Goal: Task Accomplishment & Management: Use online tool/utility

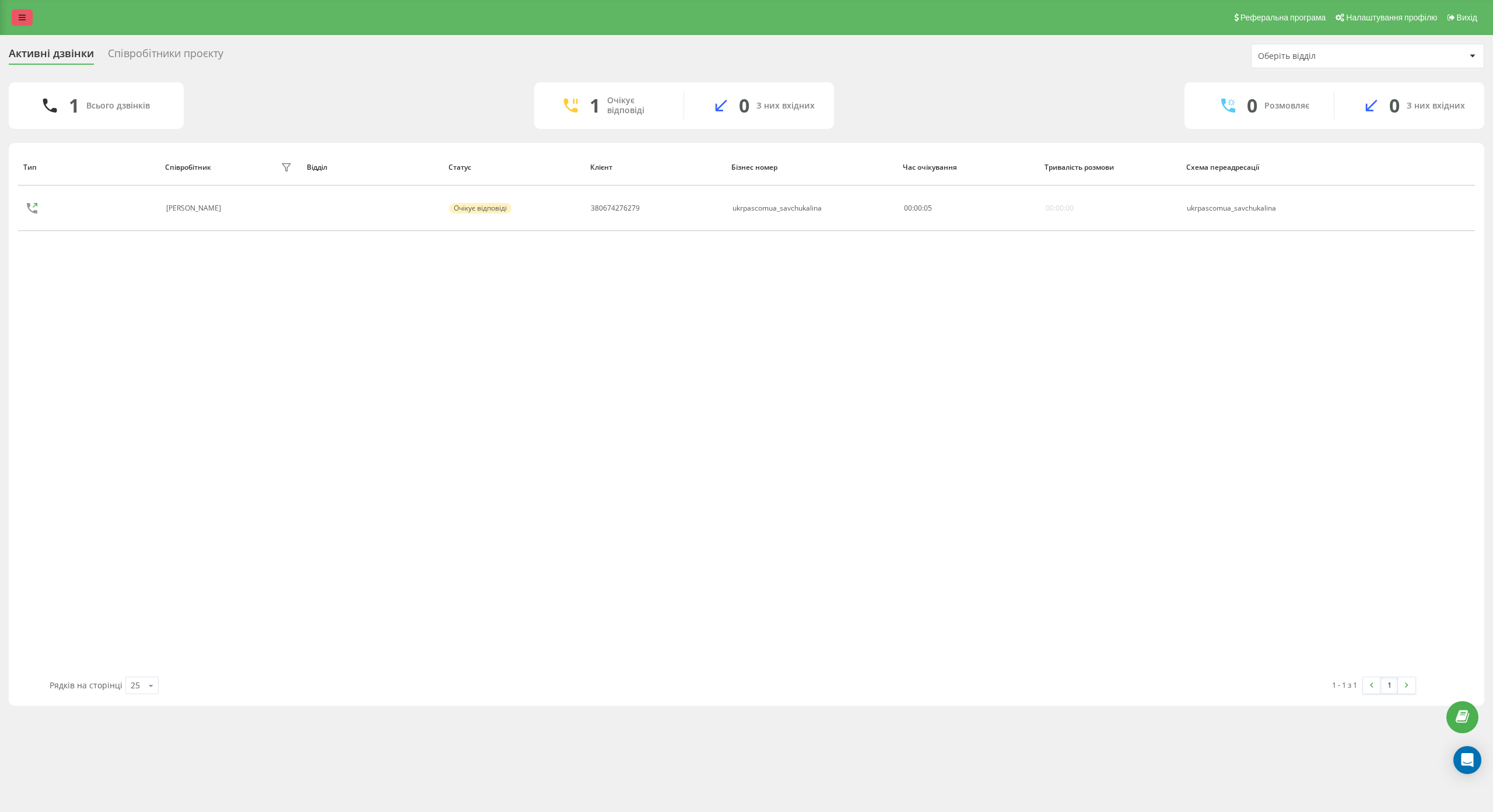
click at [26, 15] on link at bounding box center [22, 17] width 21 height 17
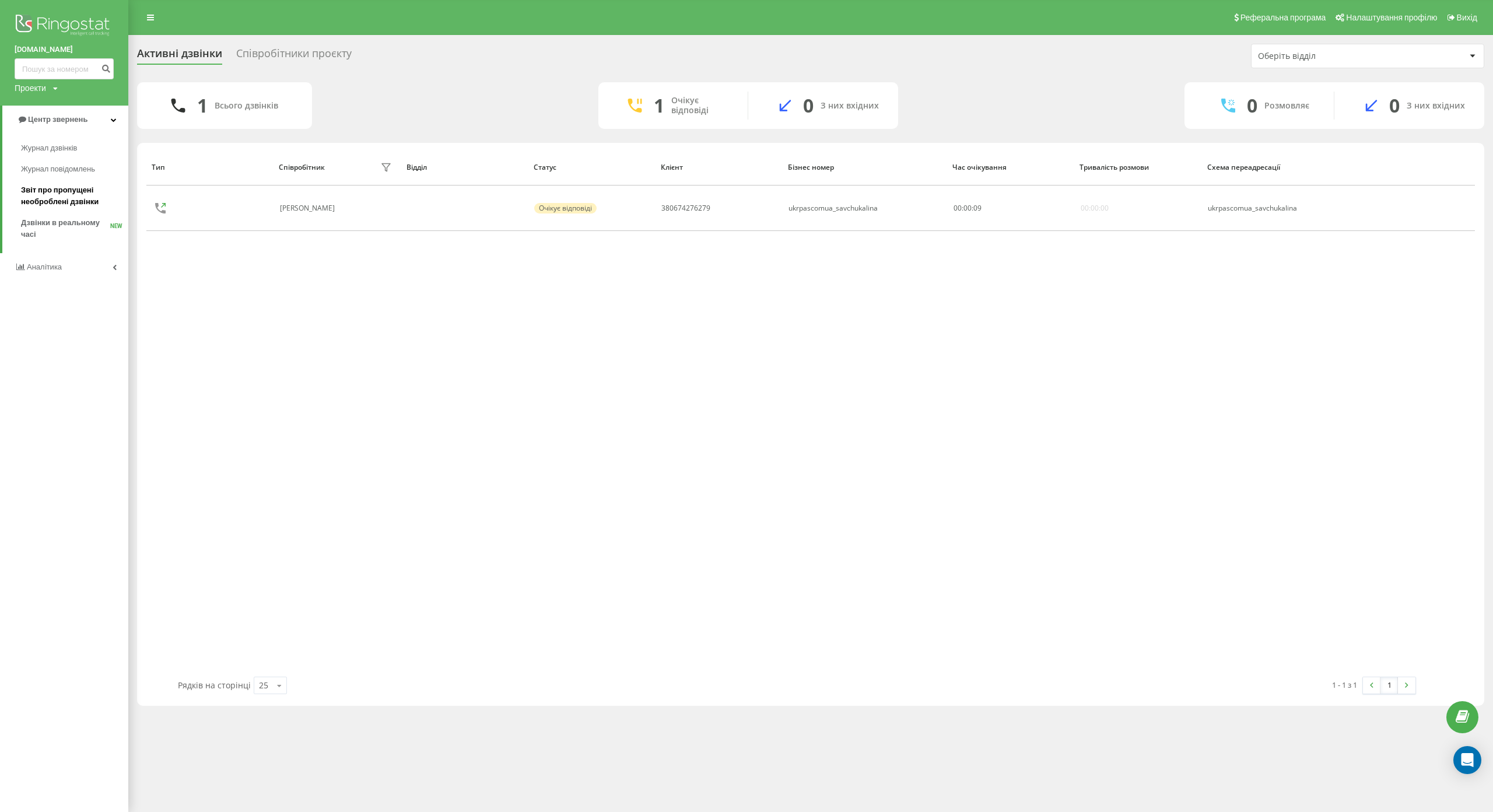
click at [66, 195] on span "Звіт про пропущені необроблені дзвінки" at bounding box center [71, 196] width 102 height 23
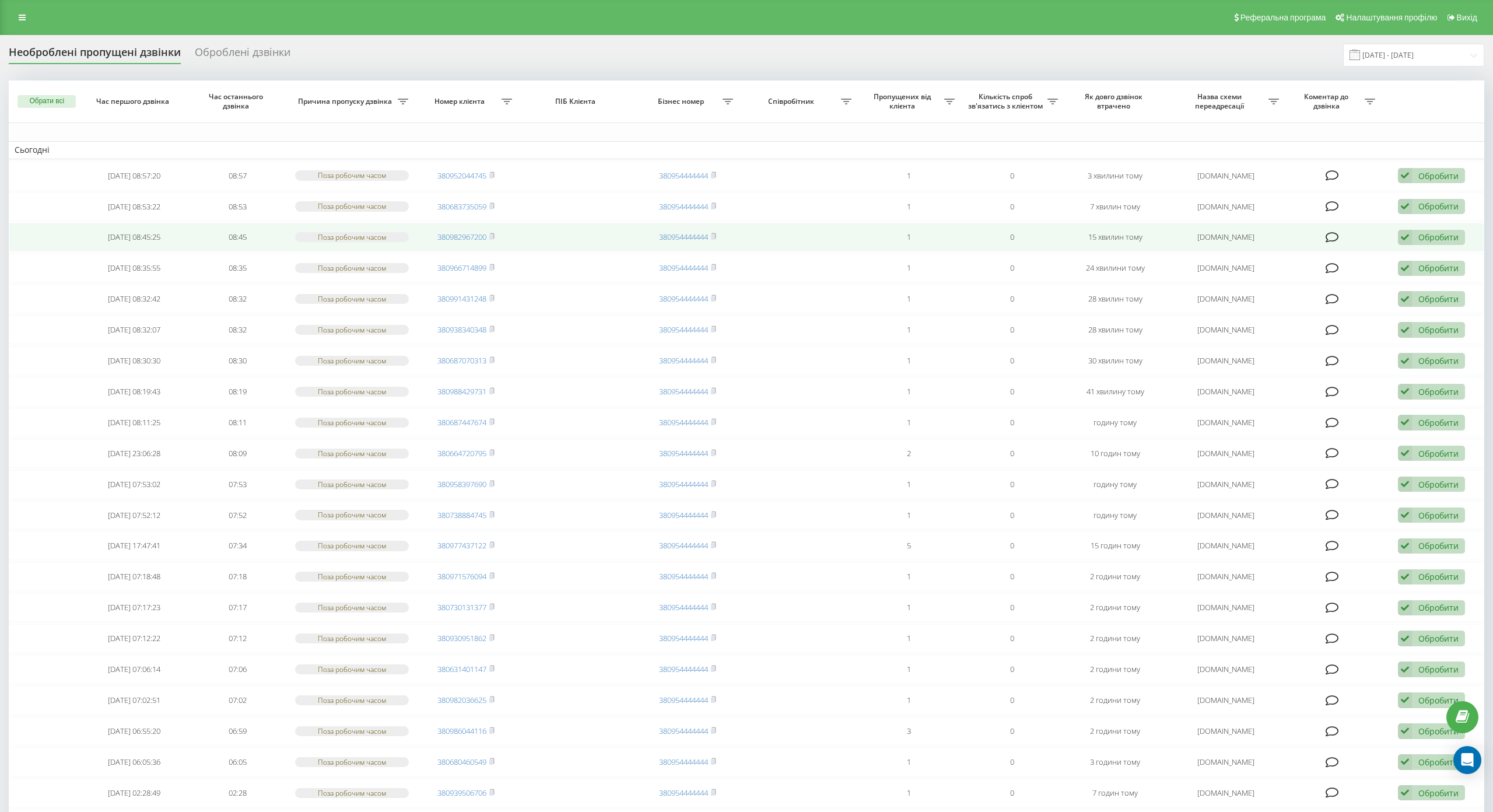
click at [75, 229] on td at bounding box center [46, 237] width 74 height 29
click at [262, 233] on td "08:45" at bounding box center [238, 237] width 104 height 29
click at [1432, 236] on div "Обробити" at bounding box center [1438, 237] width 41 height 11
click at [189, 232] on td "08:45" at bounding box center [238, 237] width 104 height 29
click at [711, 236] on icon at bounding box center [714, 236] width 5 height 7
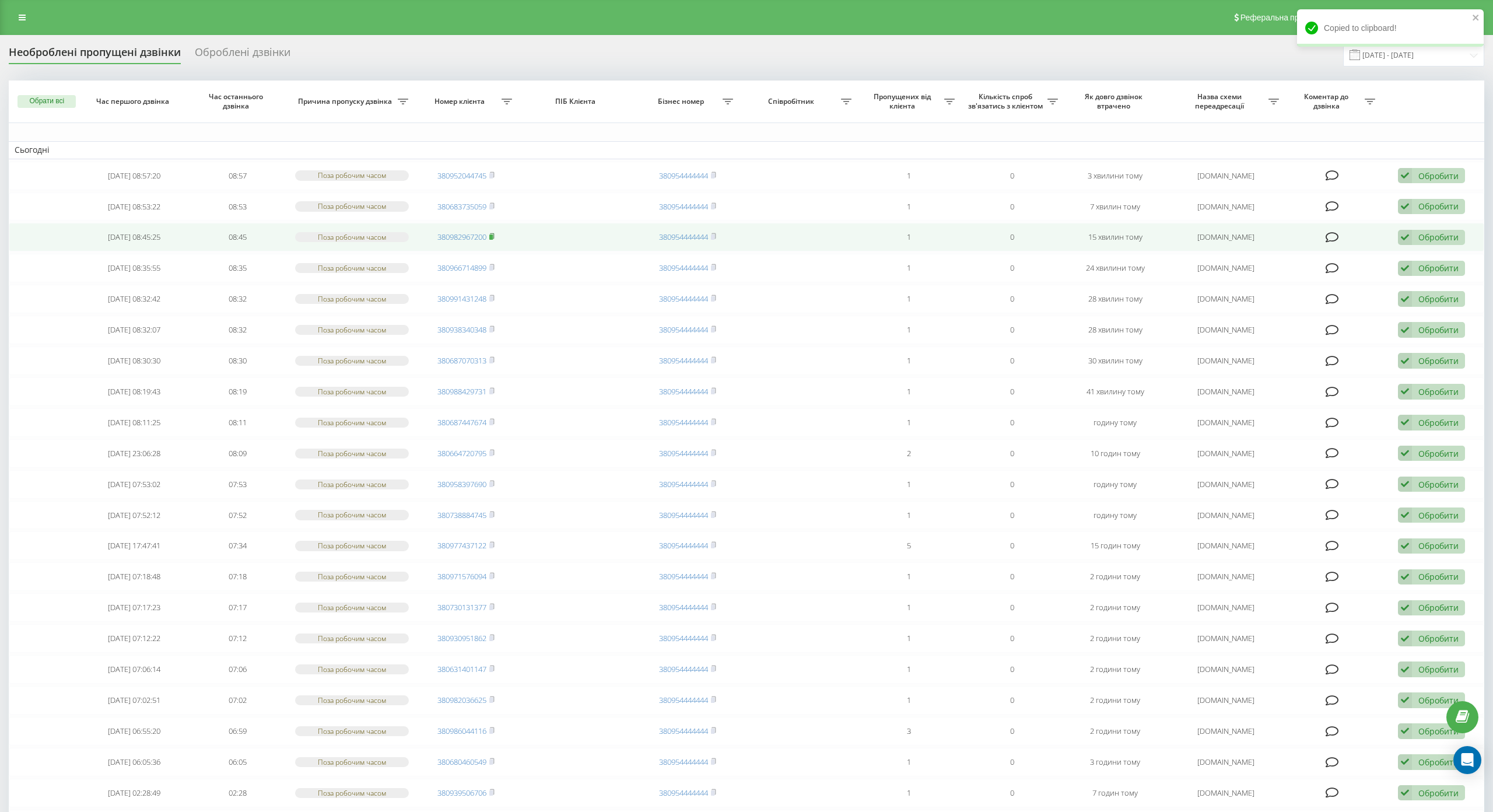
click at [490, 238] on rect at bounding box center [491, 237] width 3 height 5
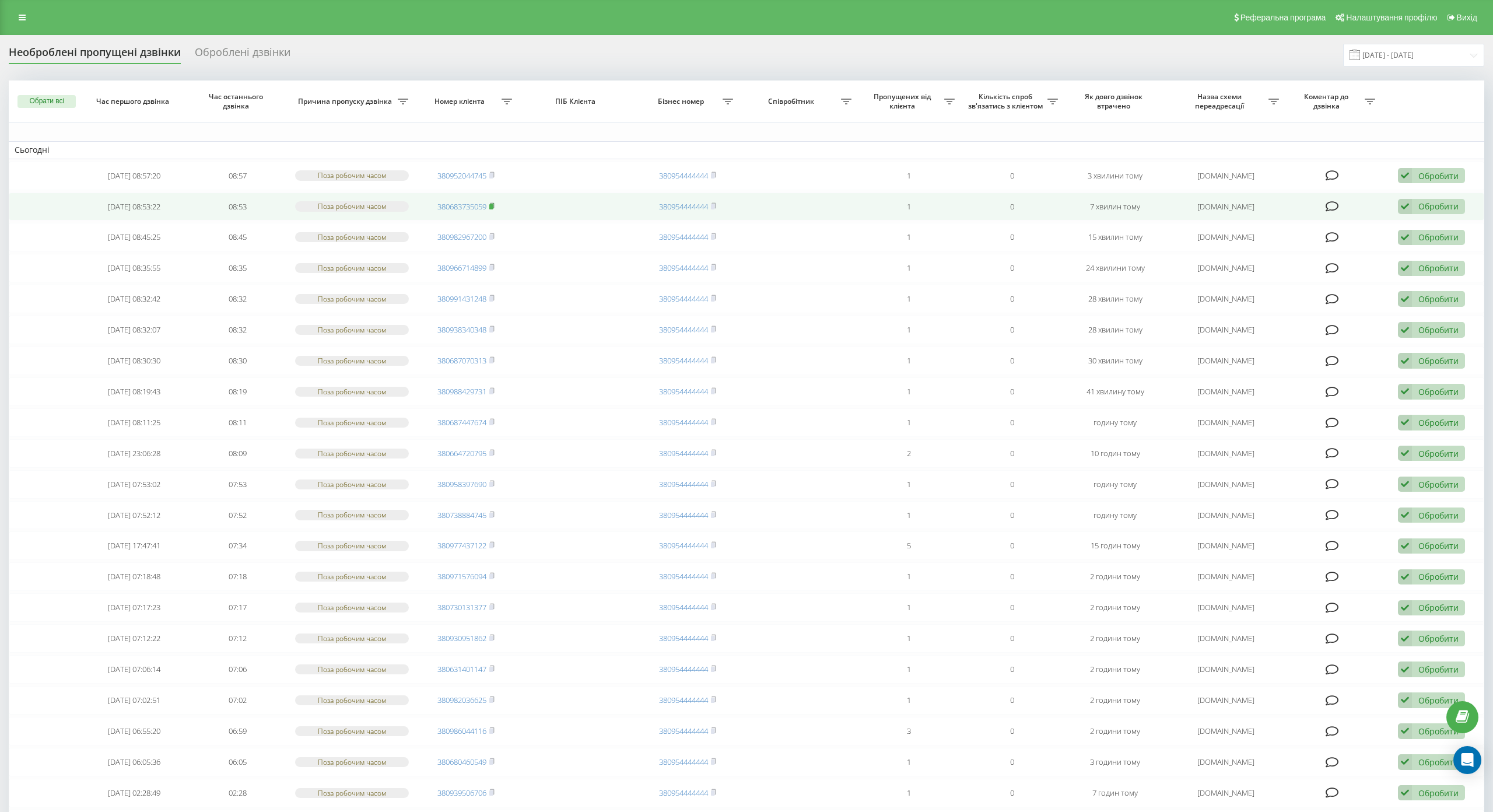
click at [493, 209] on icon at bounding box center [492, 205] width 5 height 7
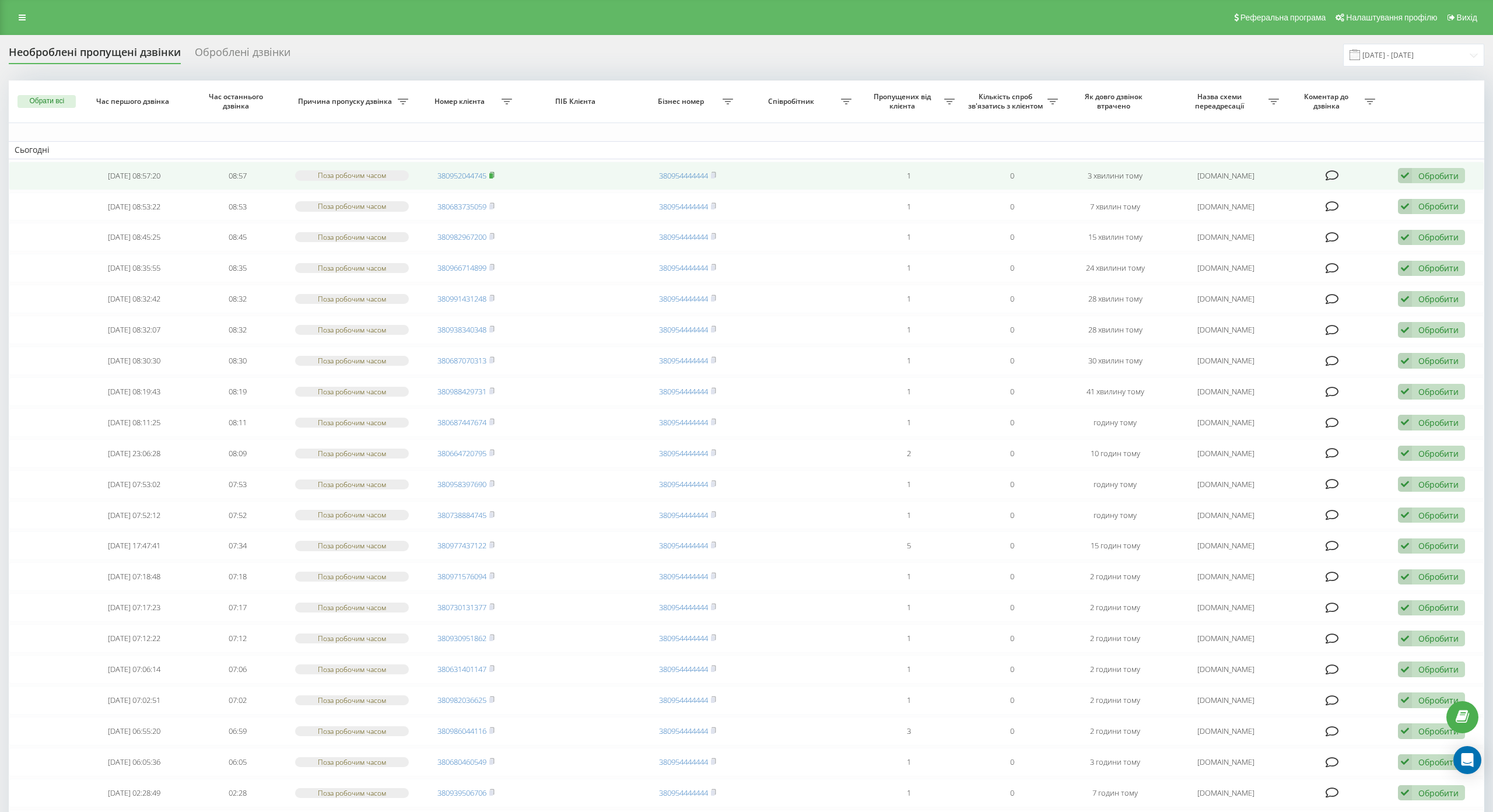
click at [489, 173] on icon at bounding box center [492, 175] width 5 height 7
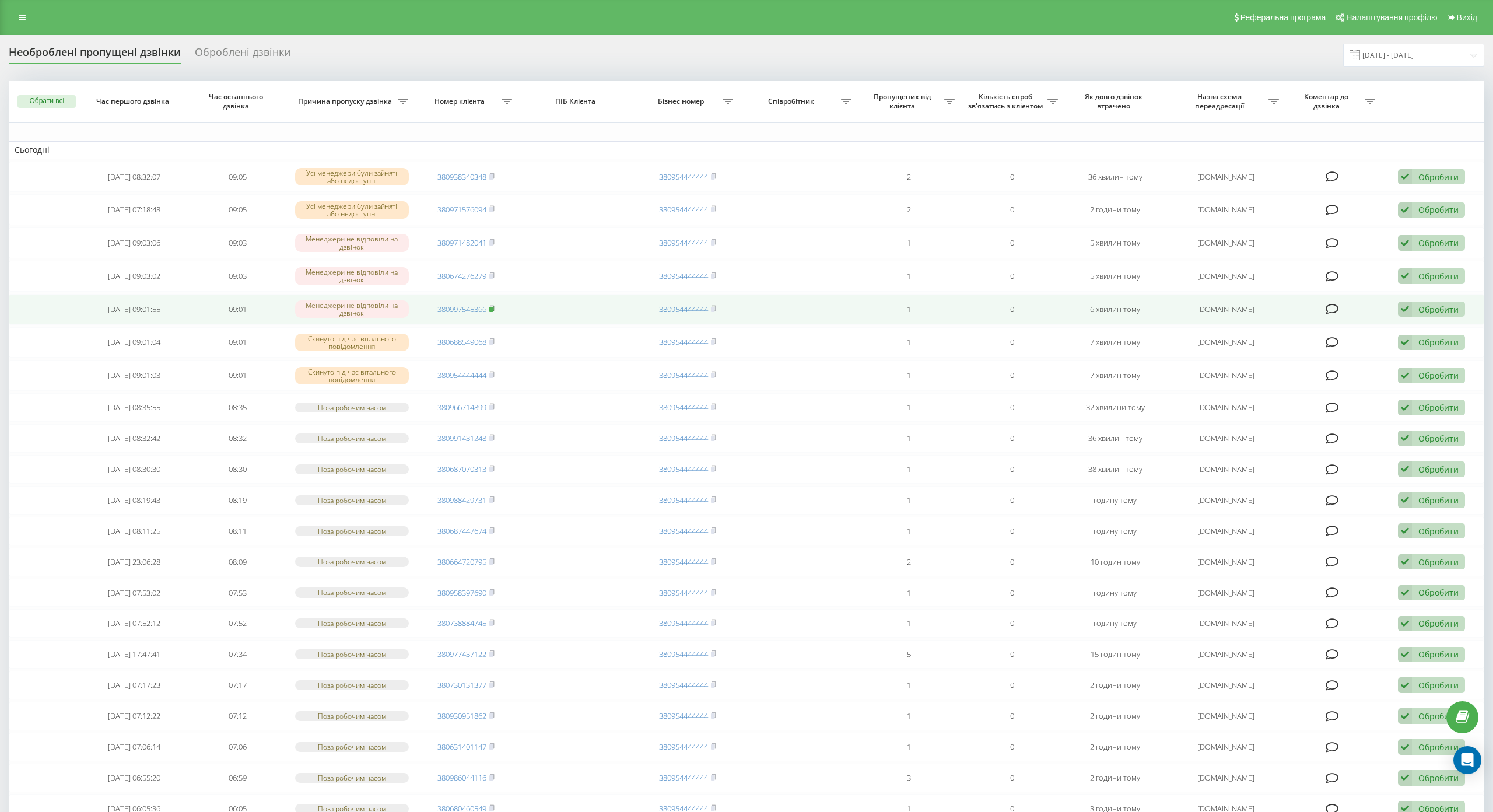
click at [491, 307] on rect at bounding box center [491, 310] width 3 height 5
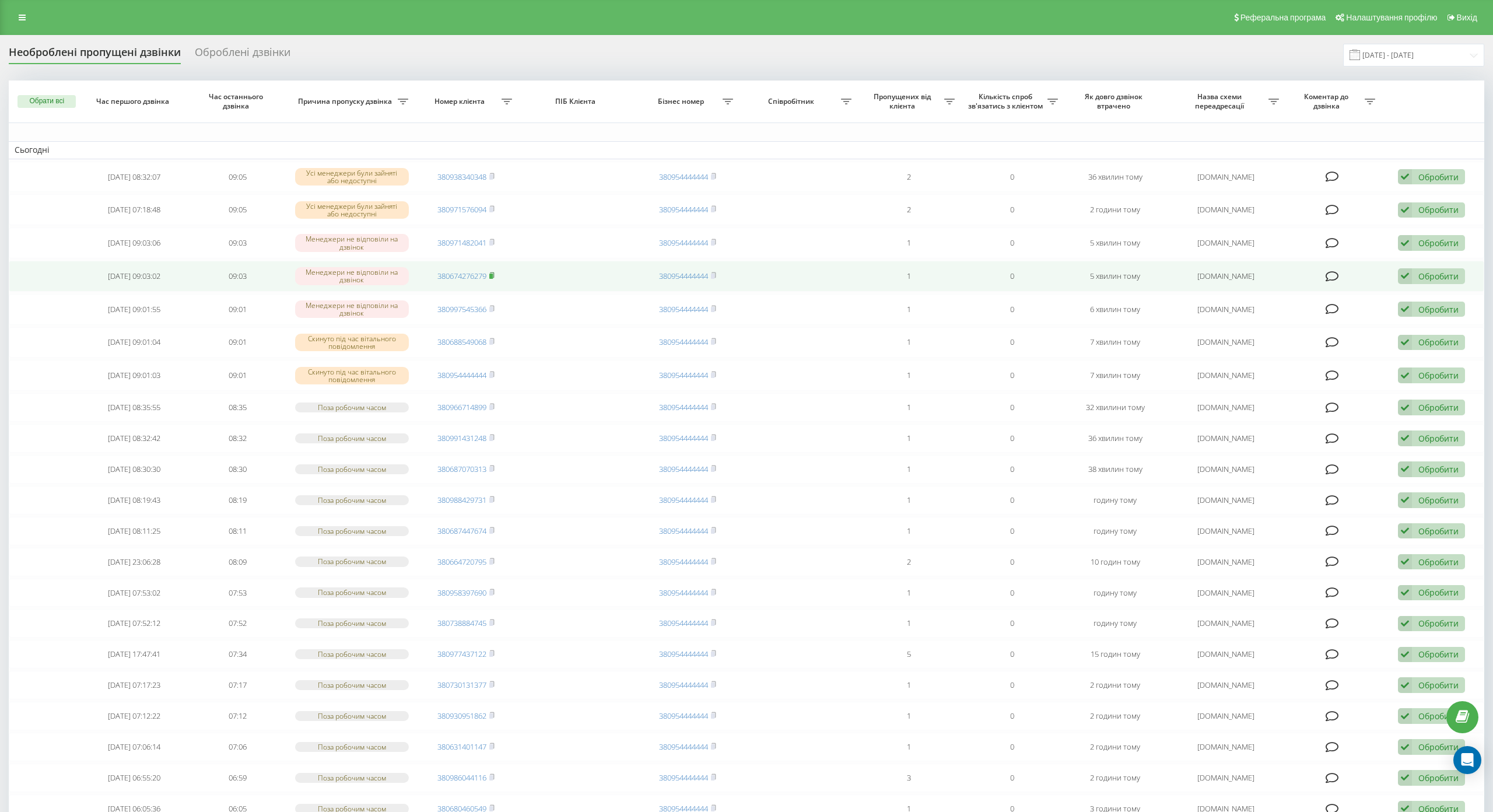
click at [492, 275] on rect at bounding box center [491, 276] width 3 height 5
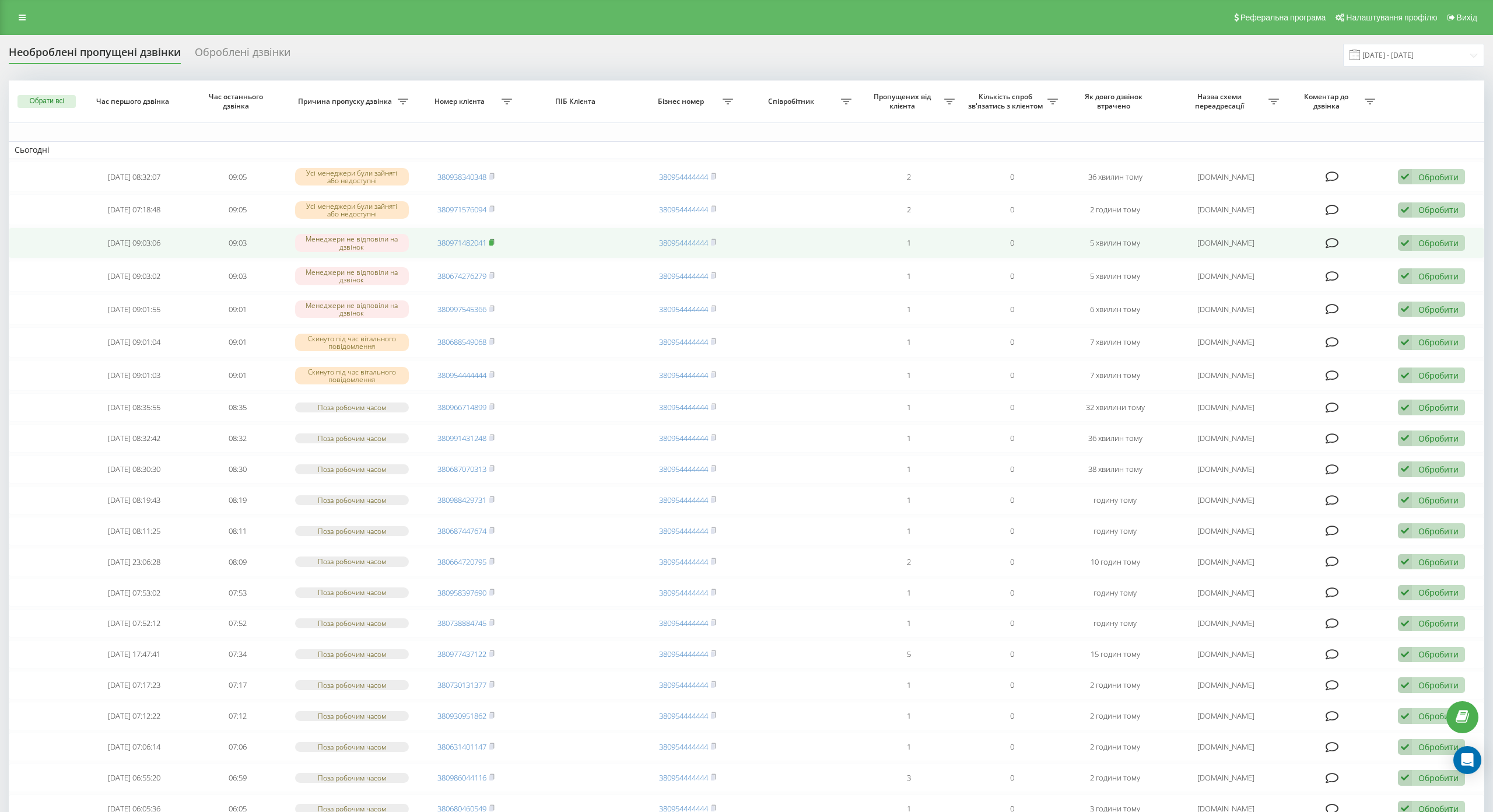
click at [491, 243] on rect at bounding box center [491, 243] width 3 height 5
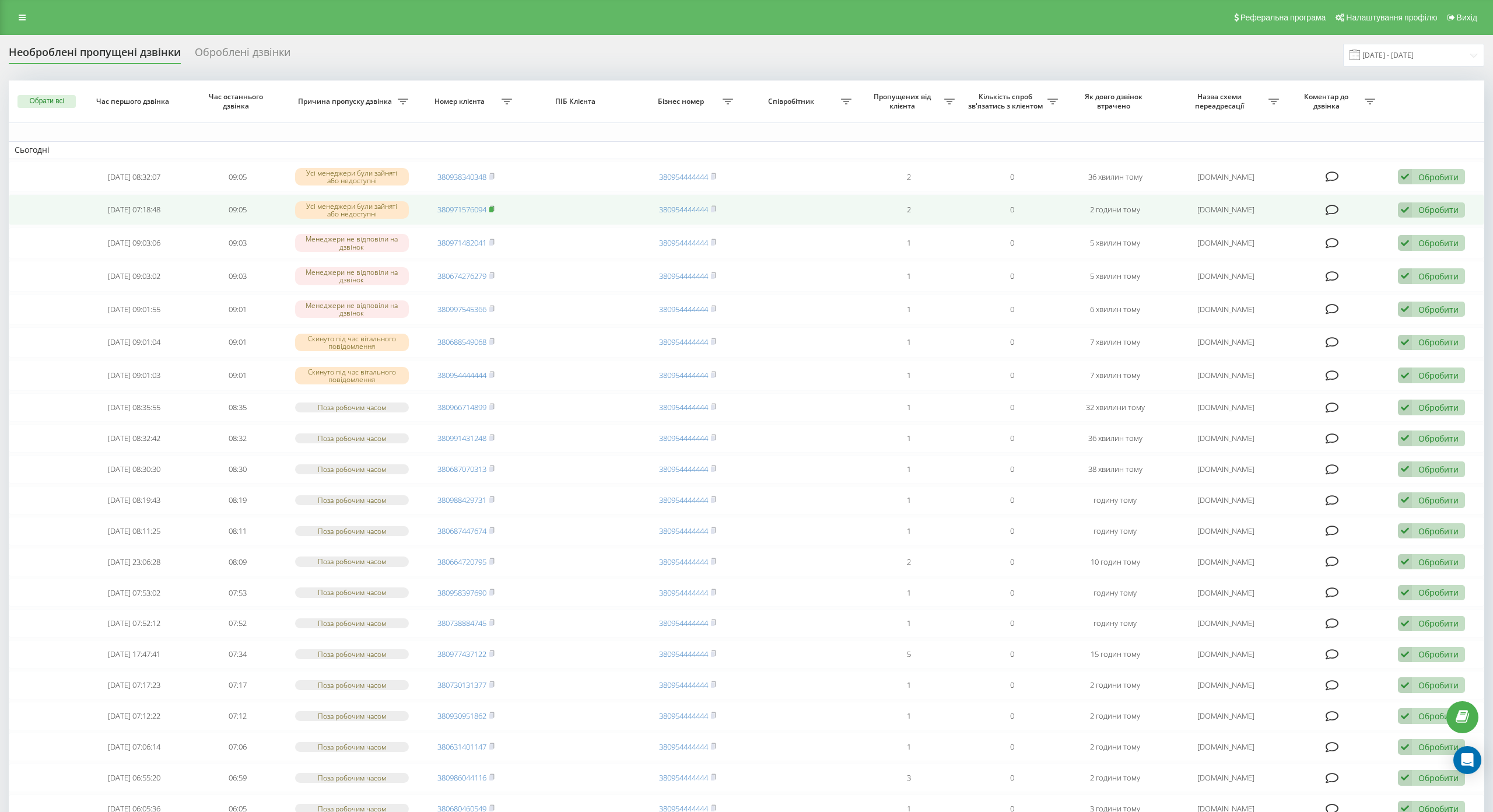
click at [490, 207] on icon at bounding box center [492, 209] width 5 height 7
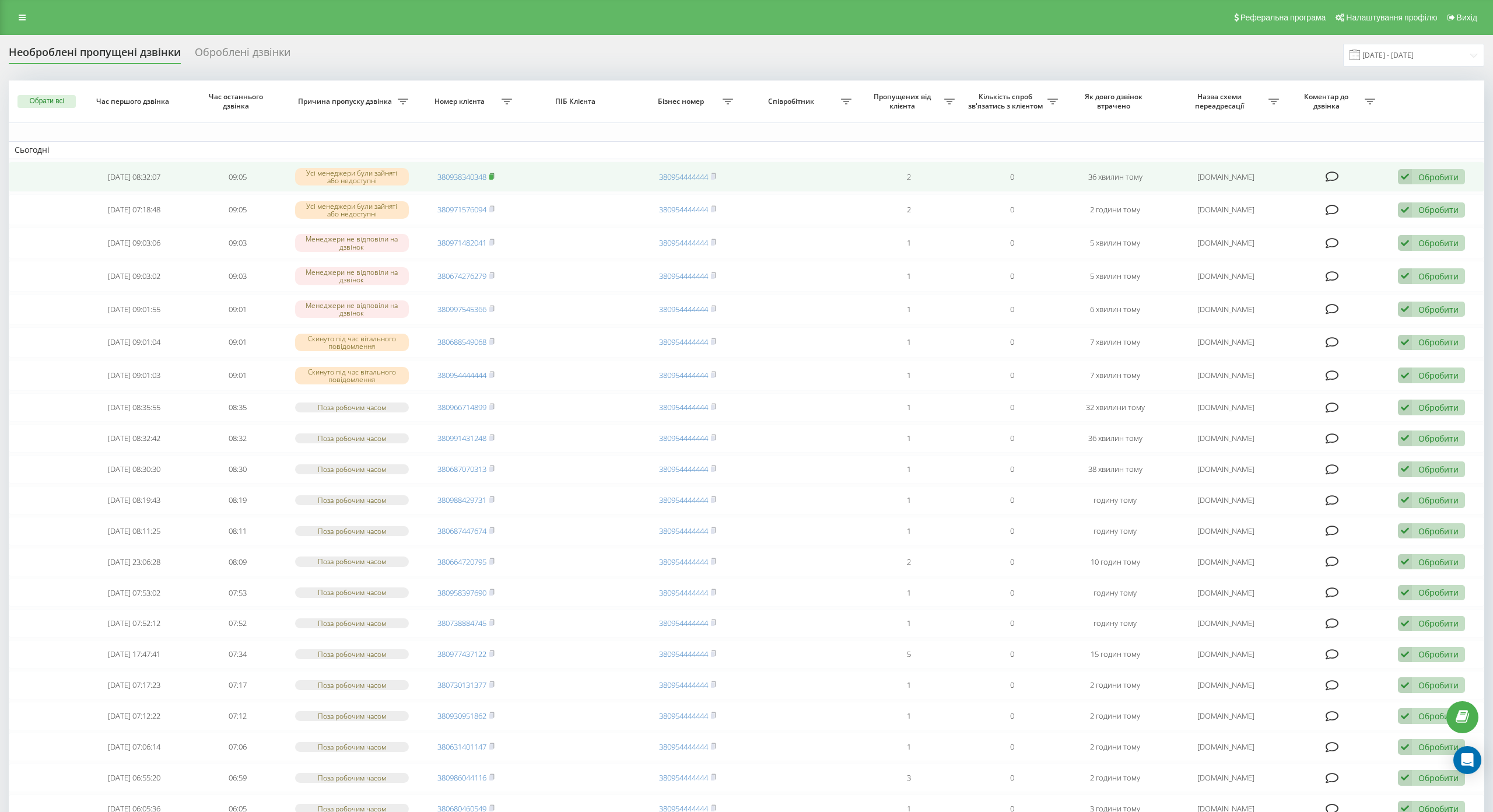
click at [490, 175] on rect at bounding box center [491, 177] width 3 height 5
click at [490, 173] on icon at bounding box center [492, 175] width 4 height 5
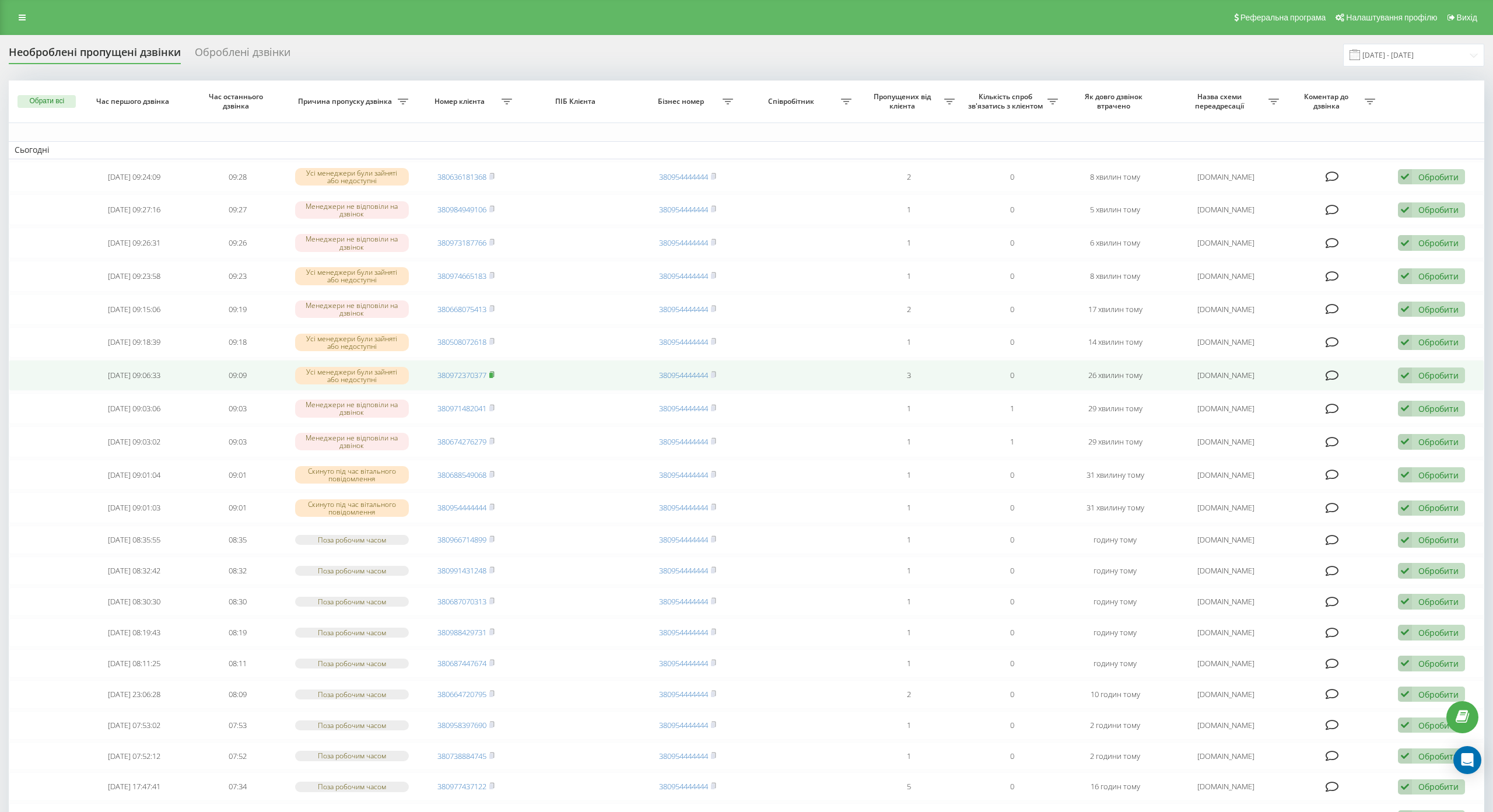
click at [489, 375] on rect at bounding box center [491, 375] width 3 height 5
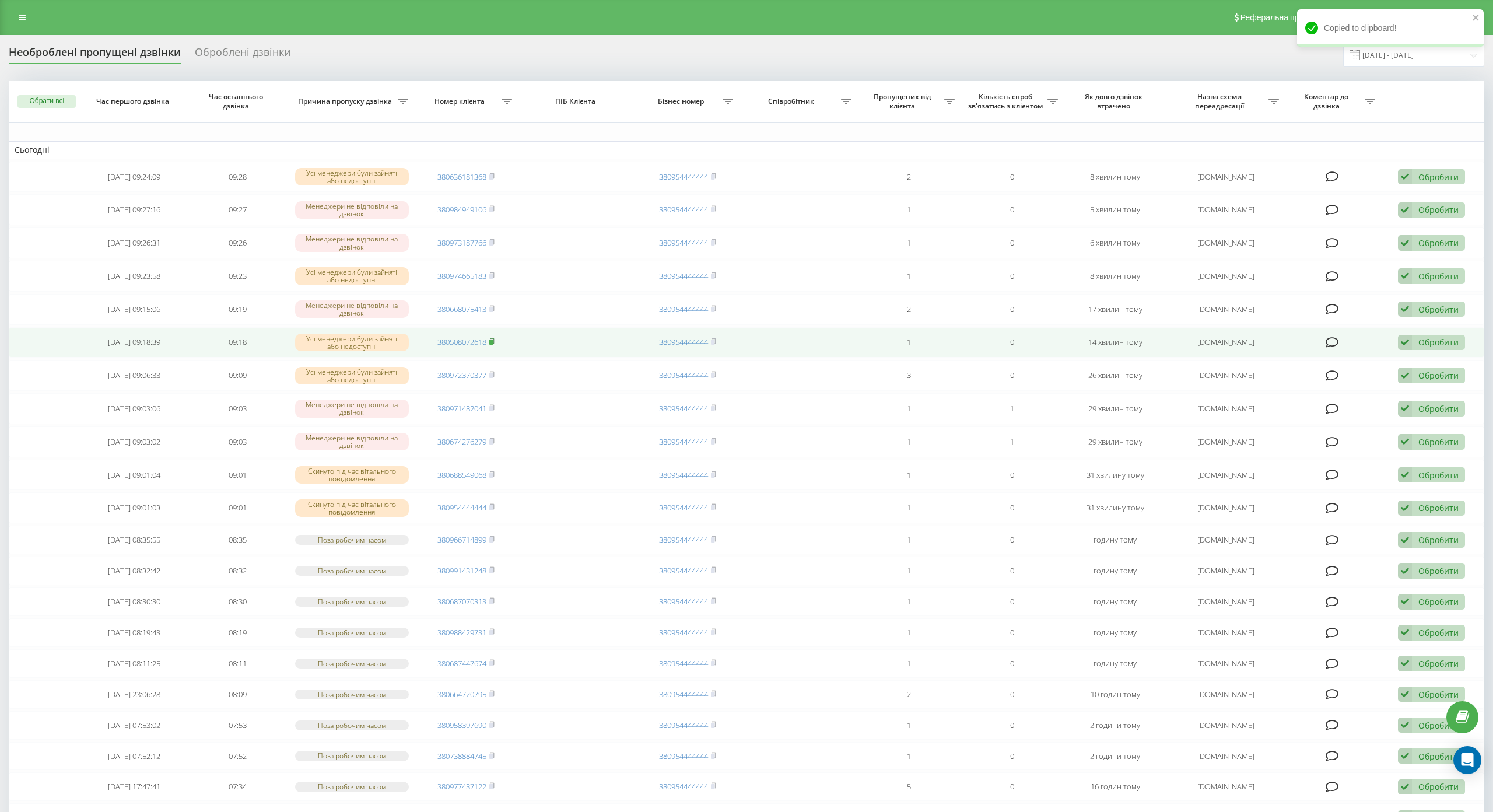
click at [493, 339] on icon at bounding box center [492, 341] width 5 height 7
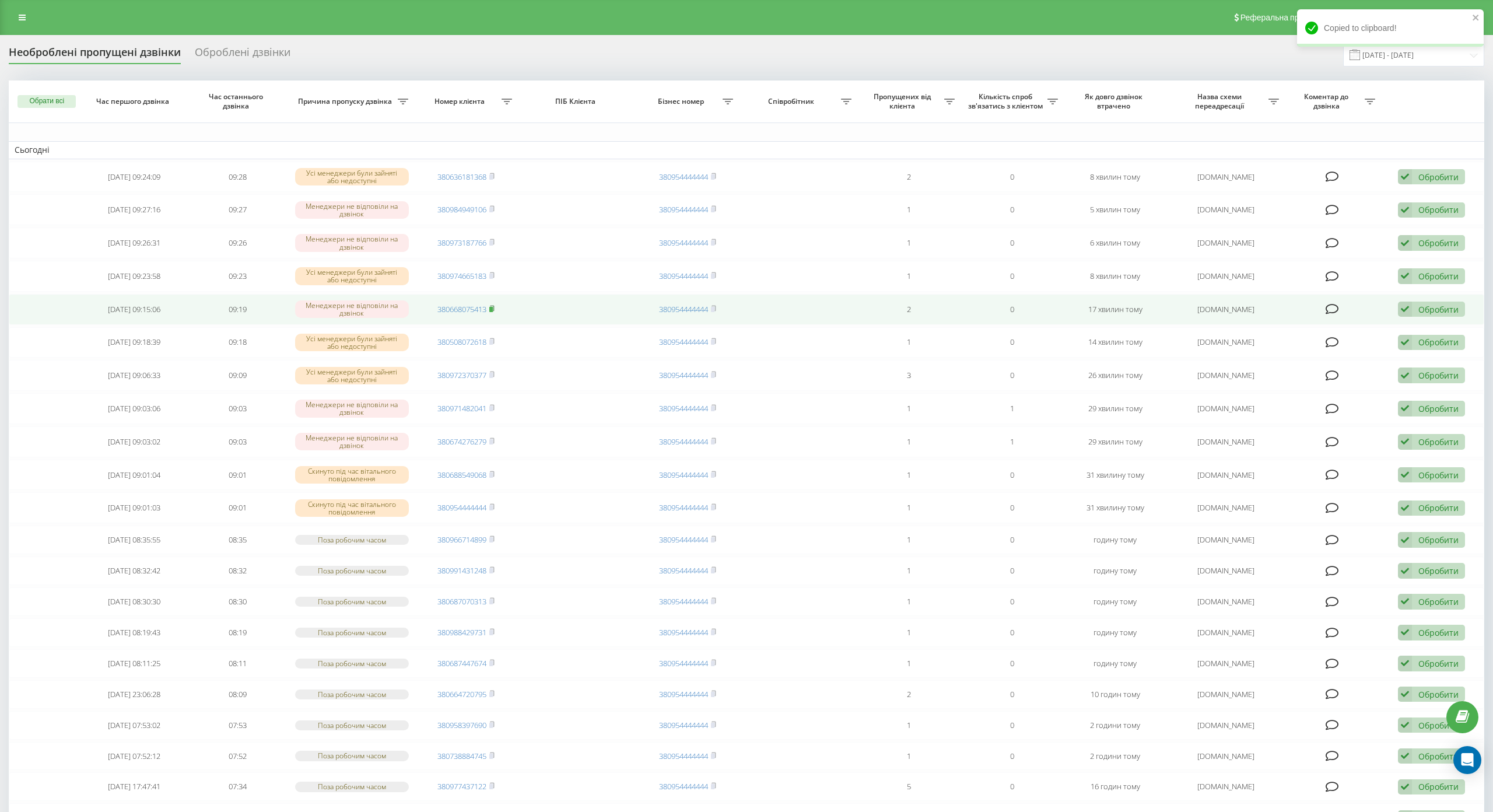
click at [492, 309] on rect at bounding box center [491, 310] width 3 height 5
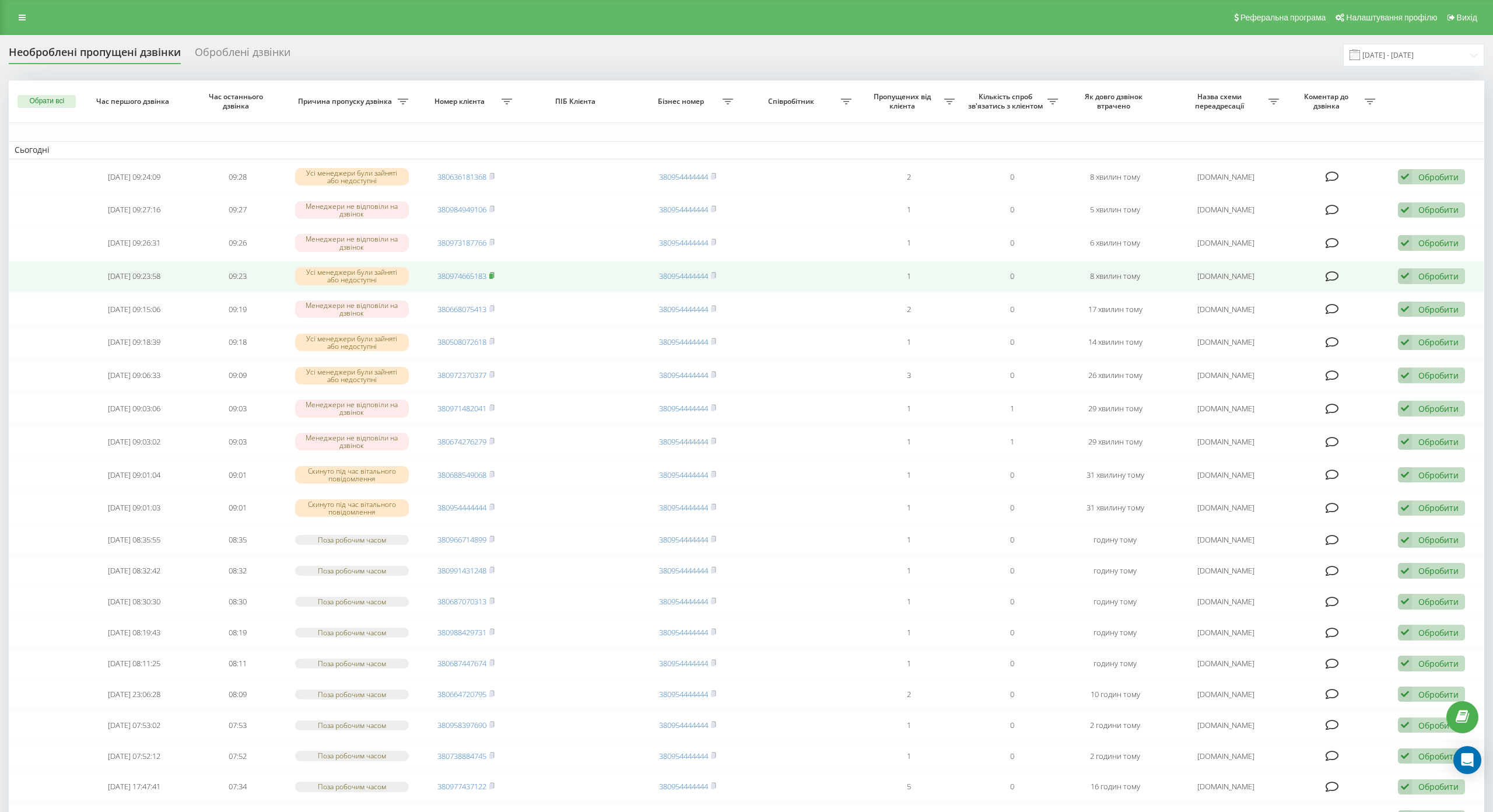
click at [493, 271] on icon at bounding box center [492, 275] width 5 height 7
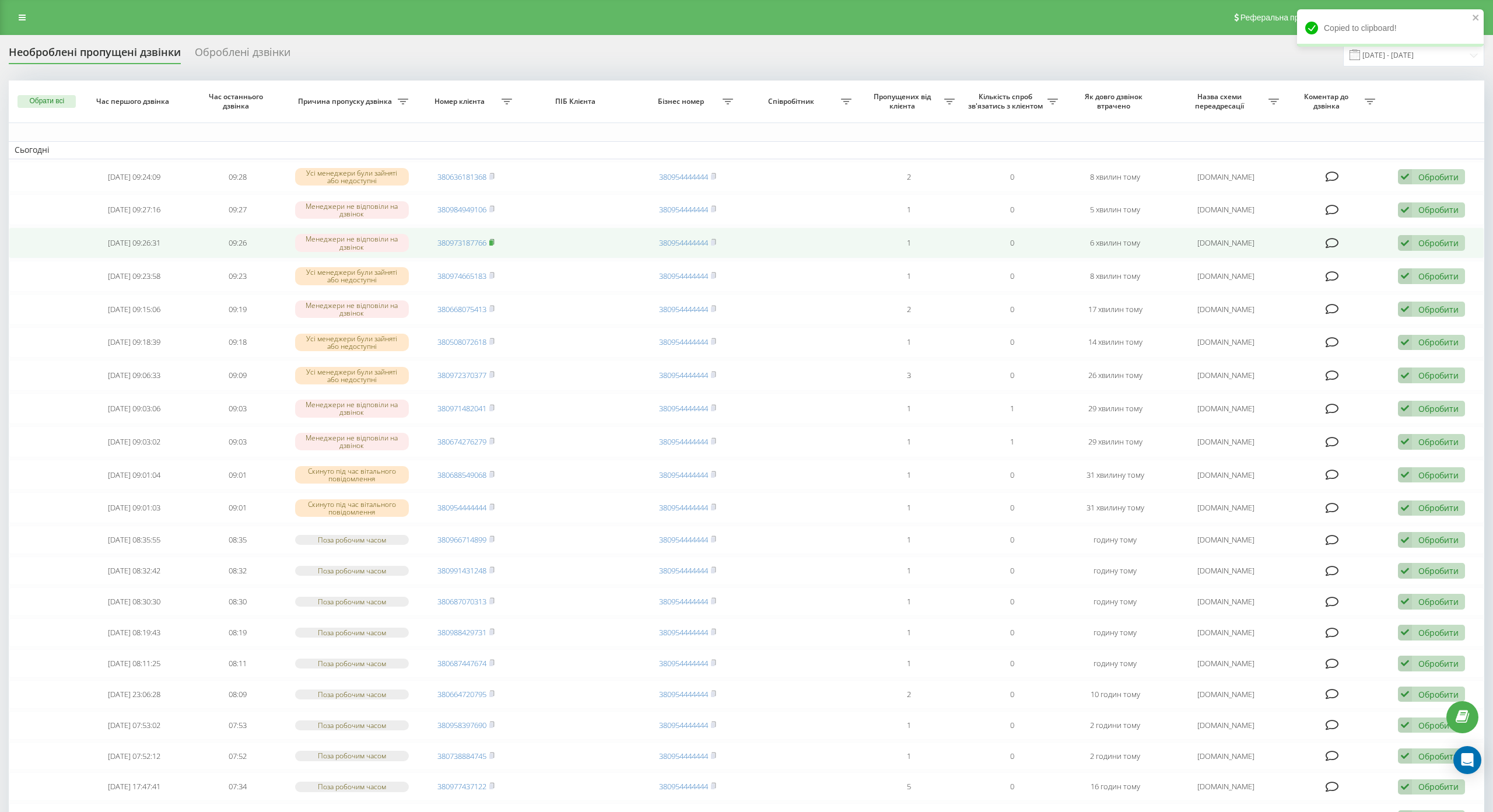
click at [489, 243] on icon at bounding box center [492, 242] width 5 height 7
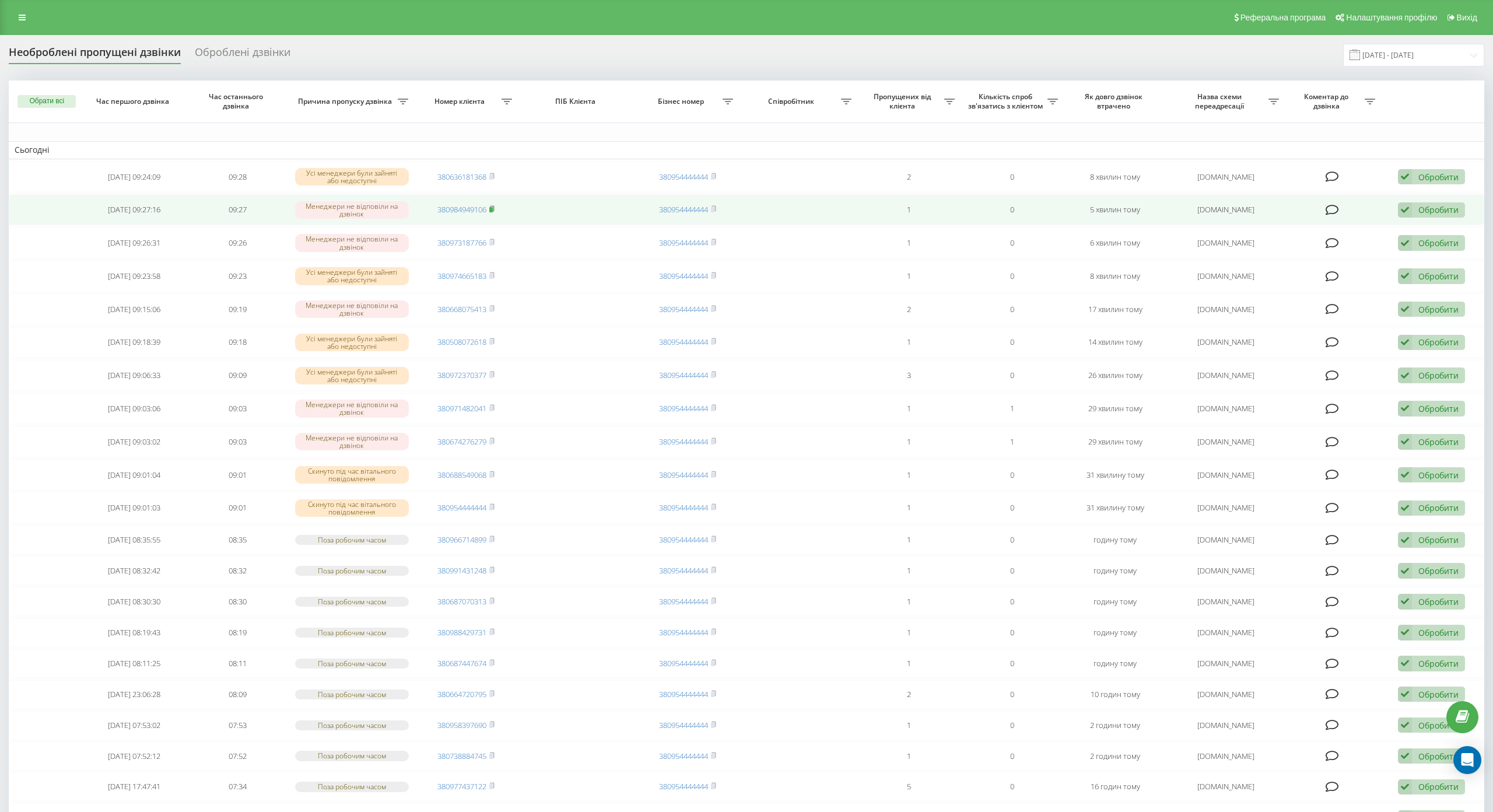
click at [490, 209] on rect at bounding box center [491, 209] width 3 height 5
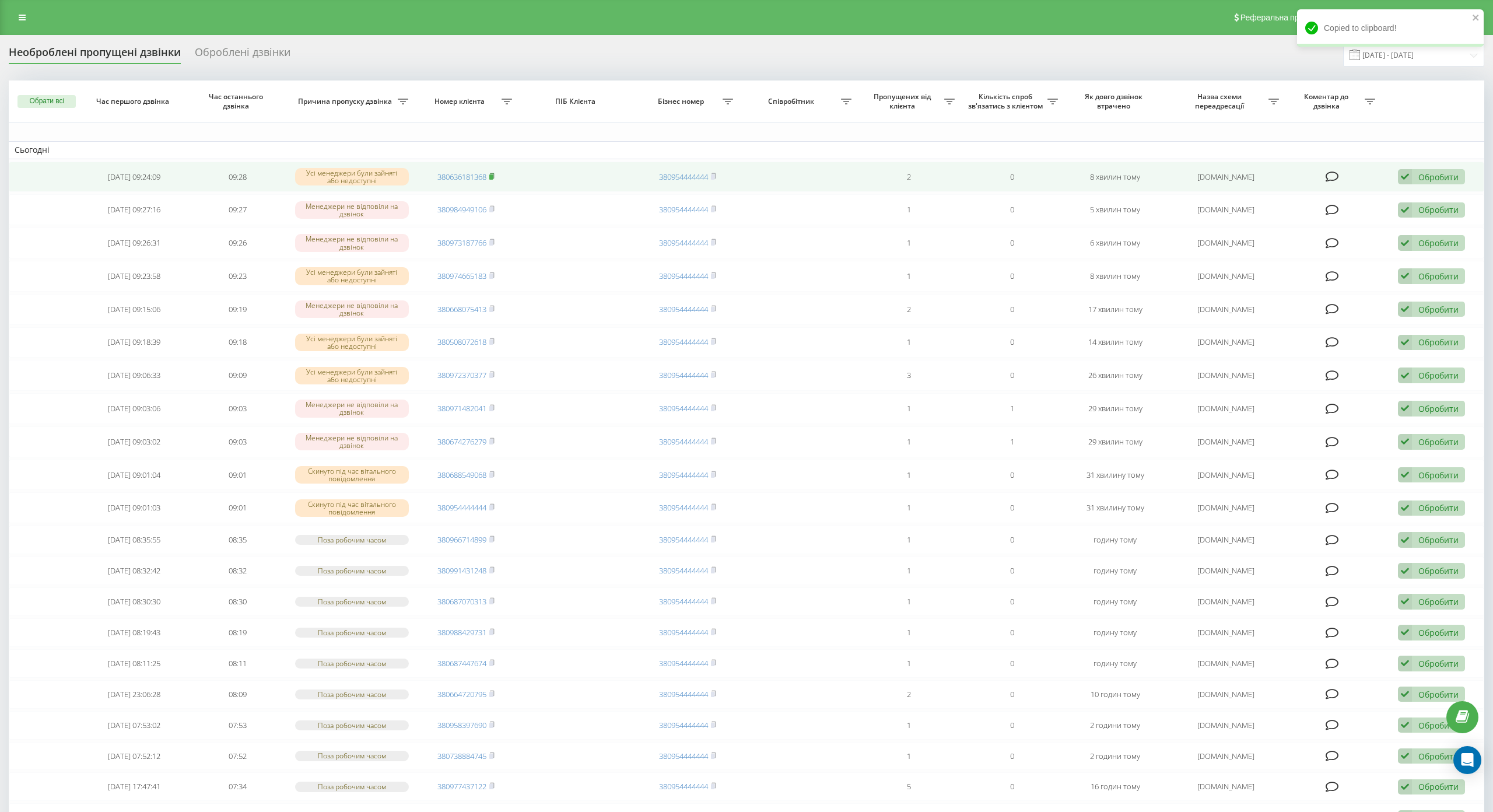
click at [492, 175] on rect at bounding box center [491, 177] width 3 height 5
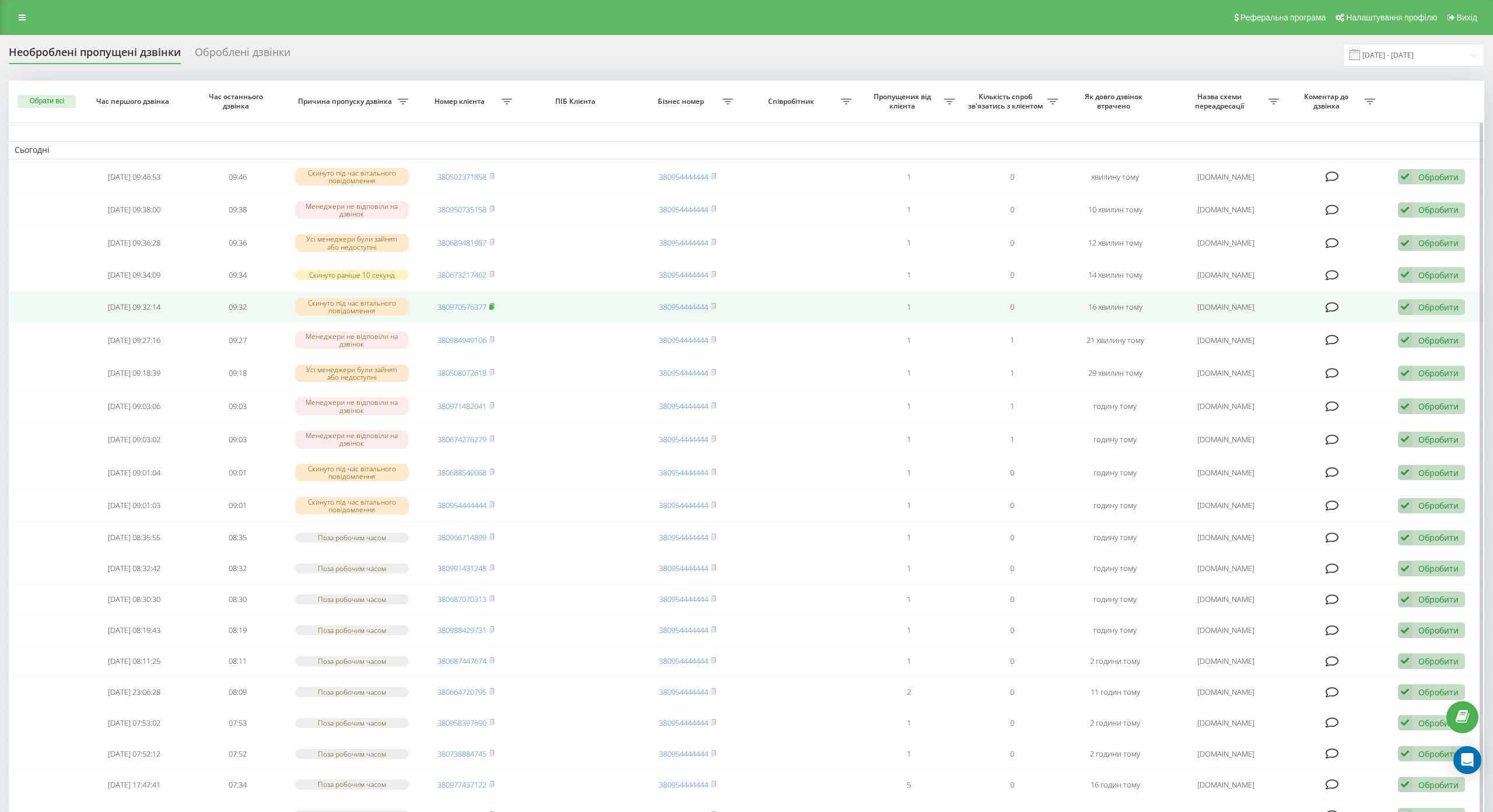
click at [489, 306] on rect at bounding box center [491, 307] width 3 height 5
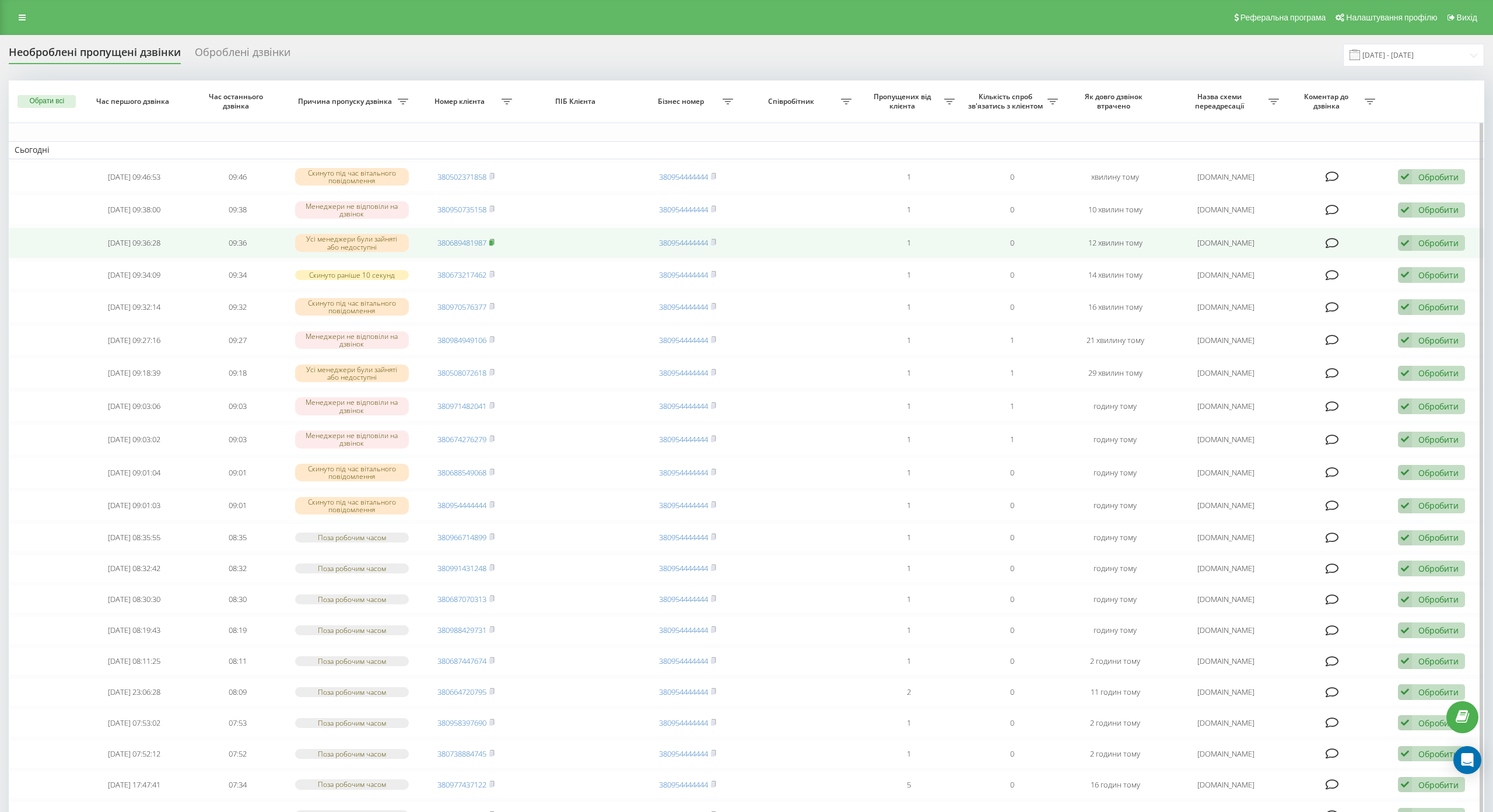
click at [492, 242] on rect at bounding box center [491, 243] width 3 height 5
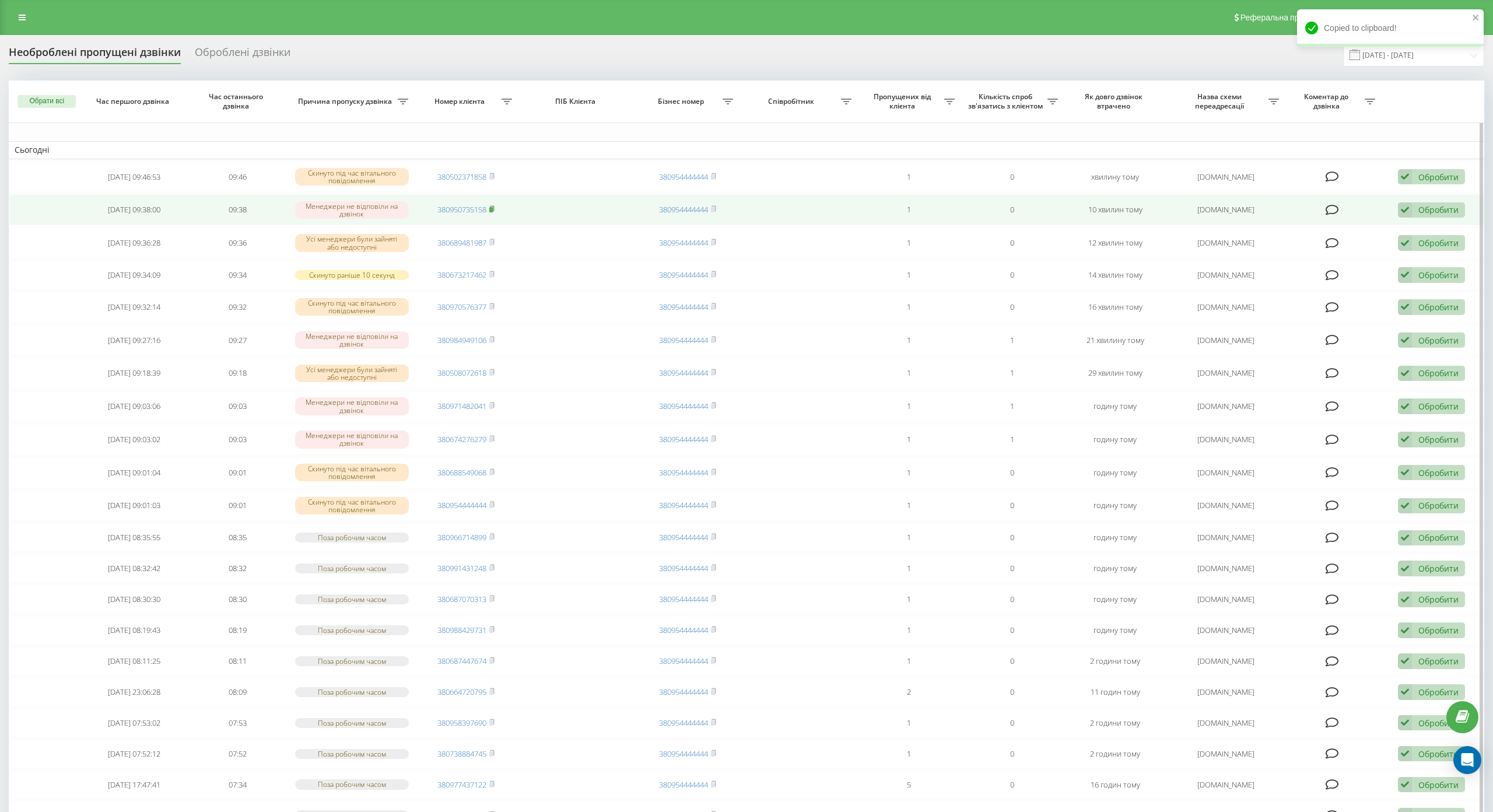
click at [489, 208] on icon at bounding box center [492, 209] width 5 height 7
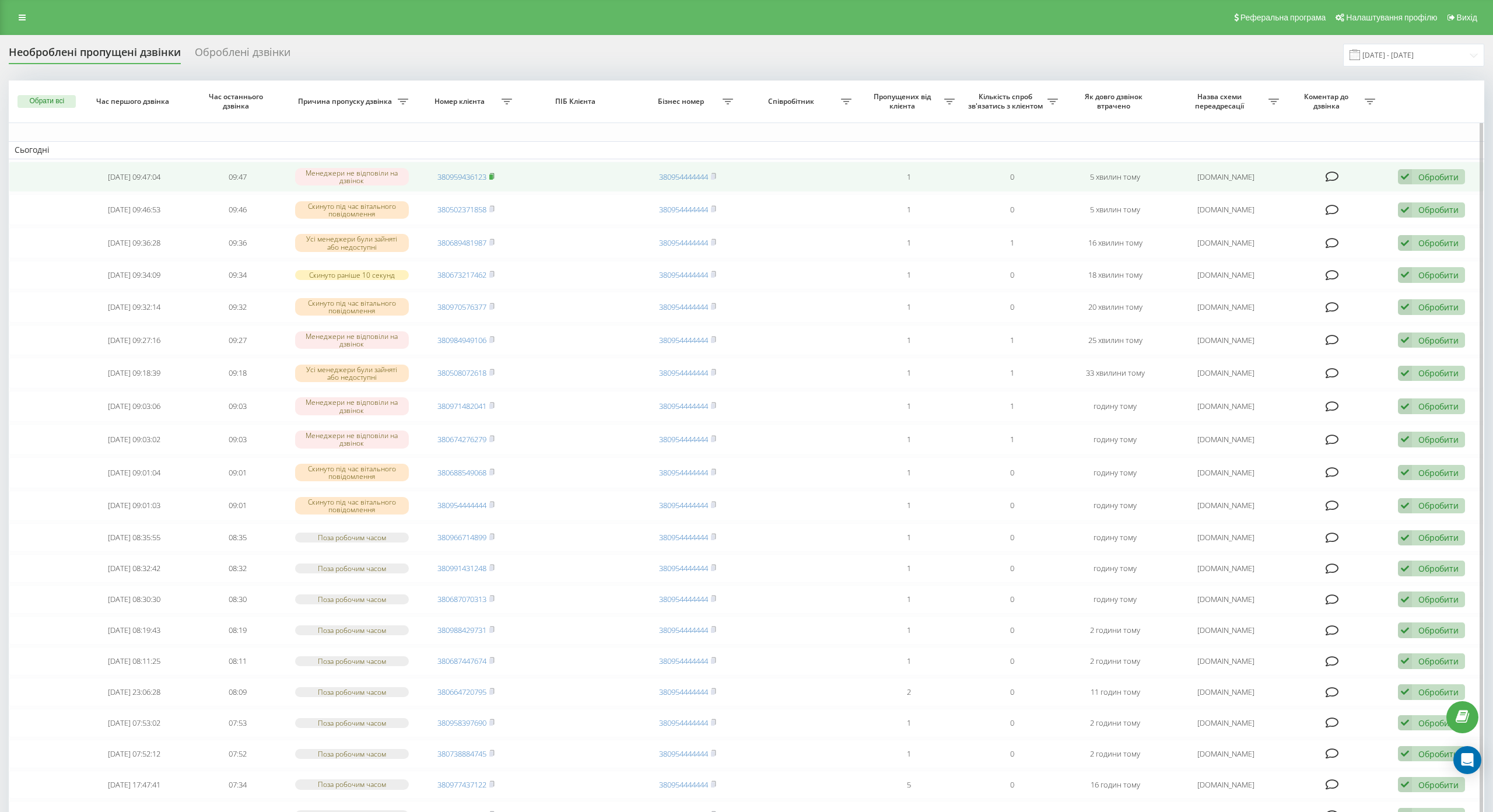
click at [492, 174] on icon at bounding box center [492, 176] width 5 height 7
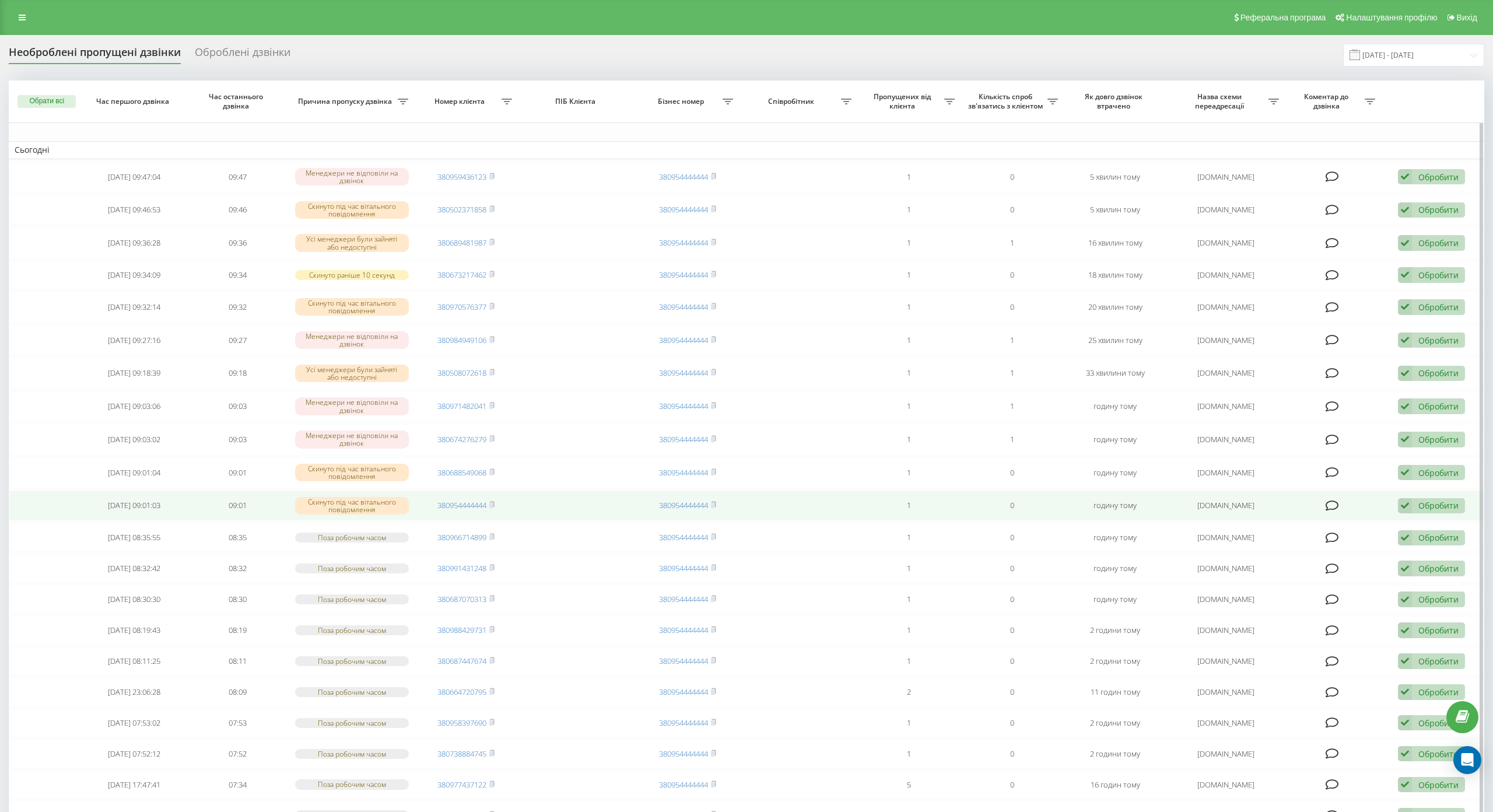
click at [1409, 506] on div "Обробити Не вдалося зв'язатися Зв'язався з клієнтом за допомогою іншого каналу …" at bounding box center [1432, 506] width 67 height 16
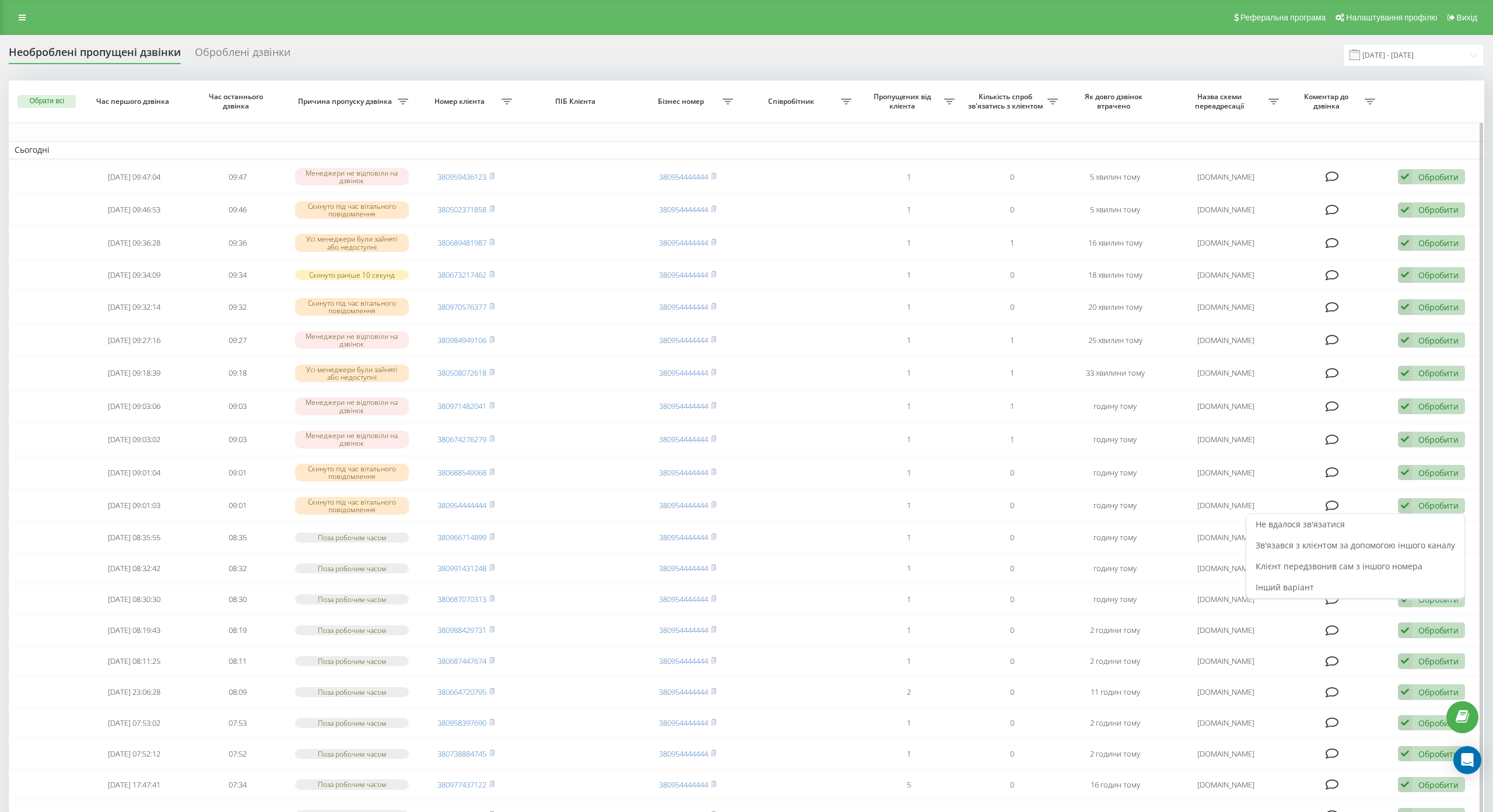
click at [1434, 92] on th at bounding box center [1433, 101] width 104 height 42
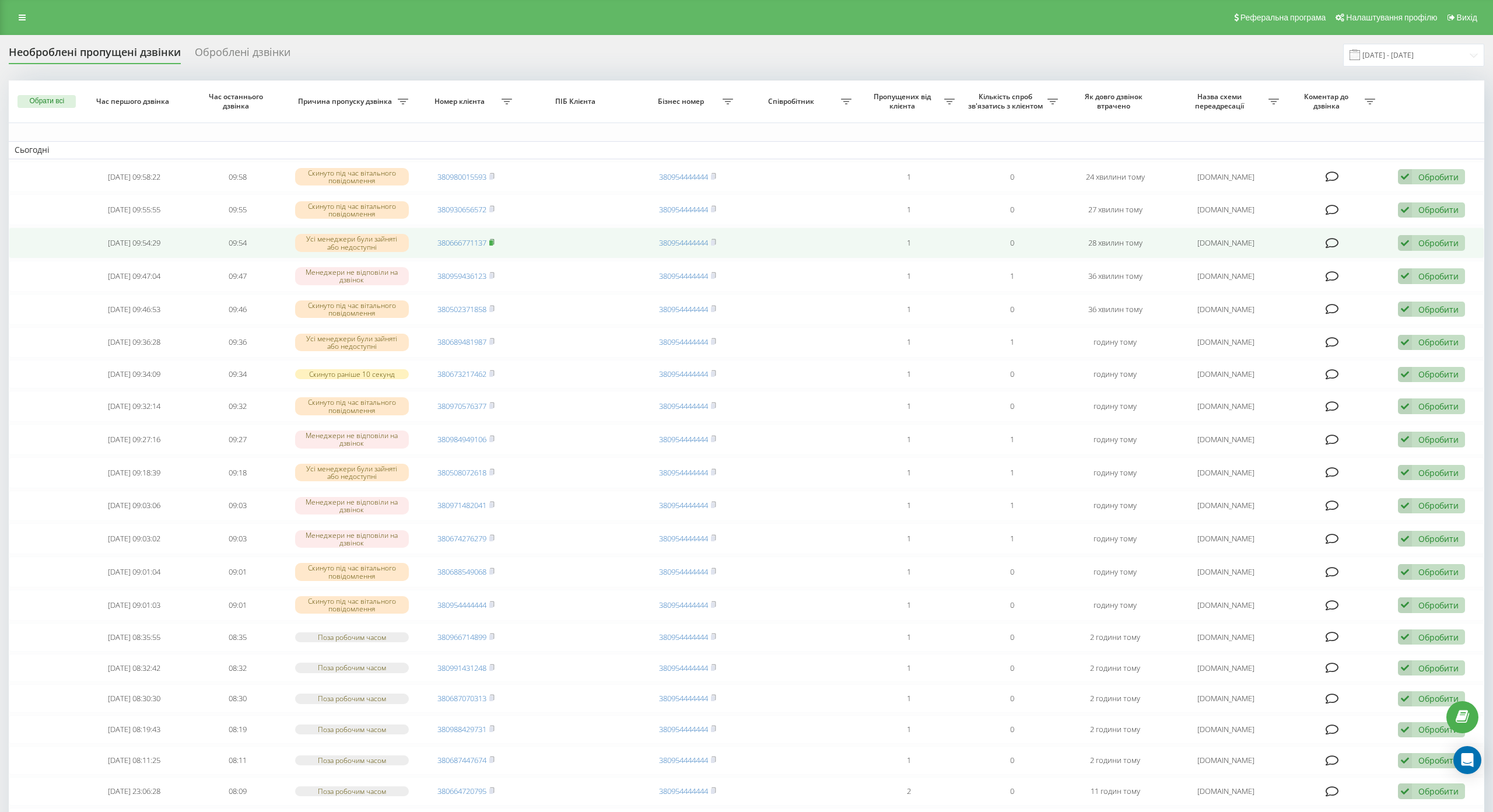
click at [493, 238] on icon at bounding box center [492, 242] width 5 height 7
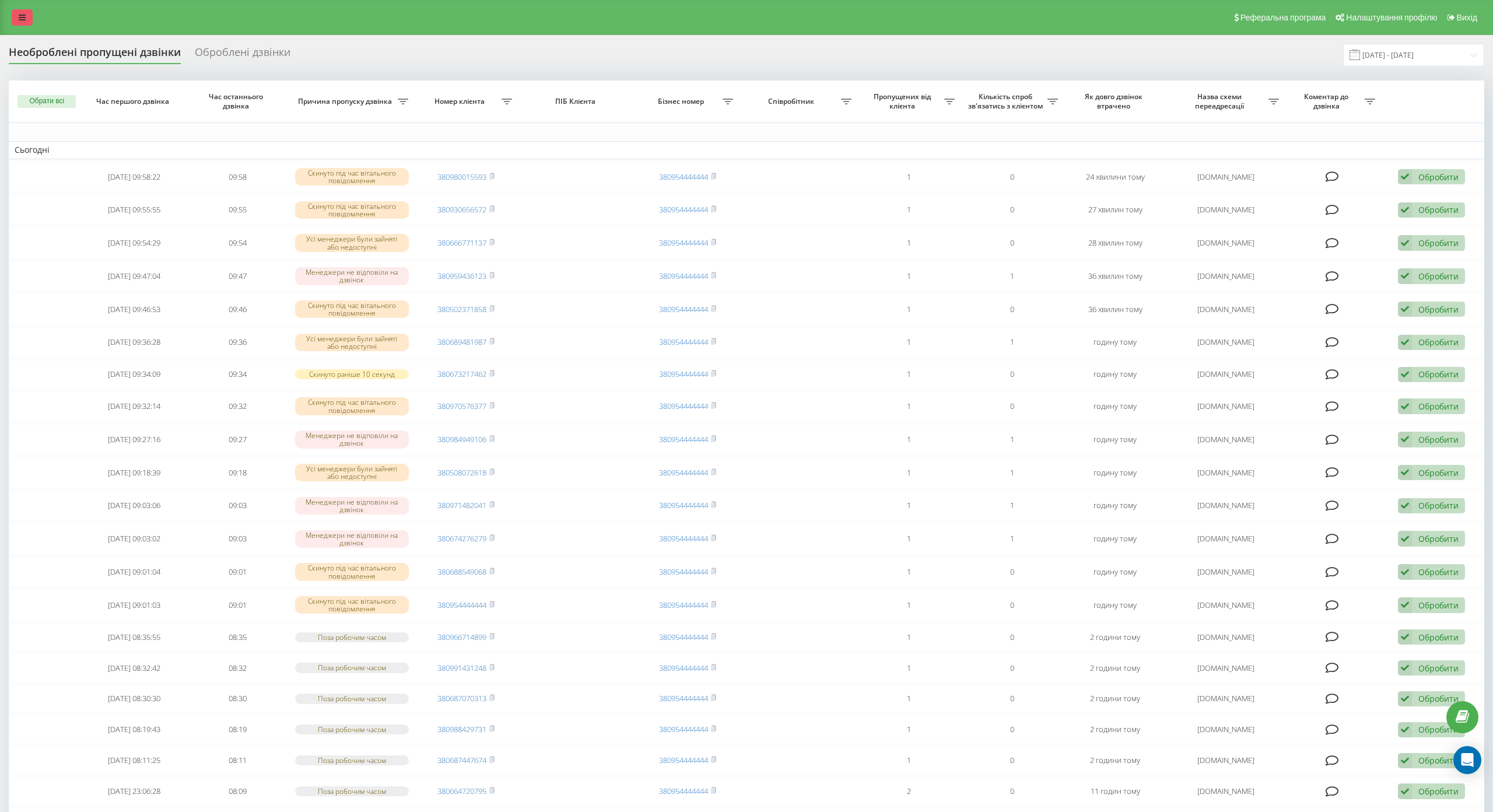
click at [21, 23] on link at bounding box center [22, 17] width 21 height 17
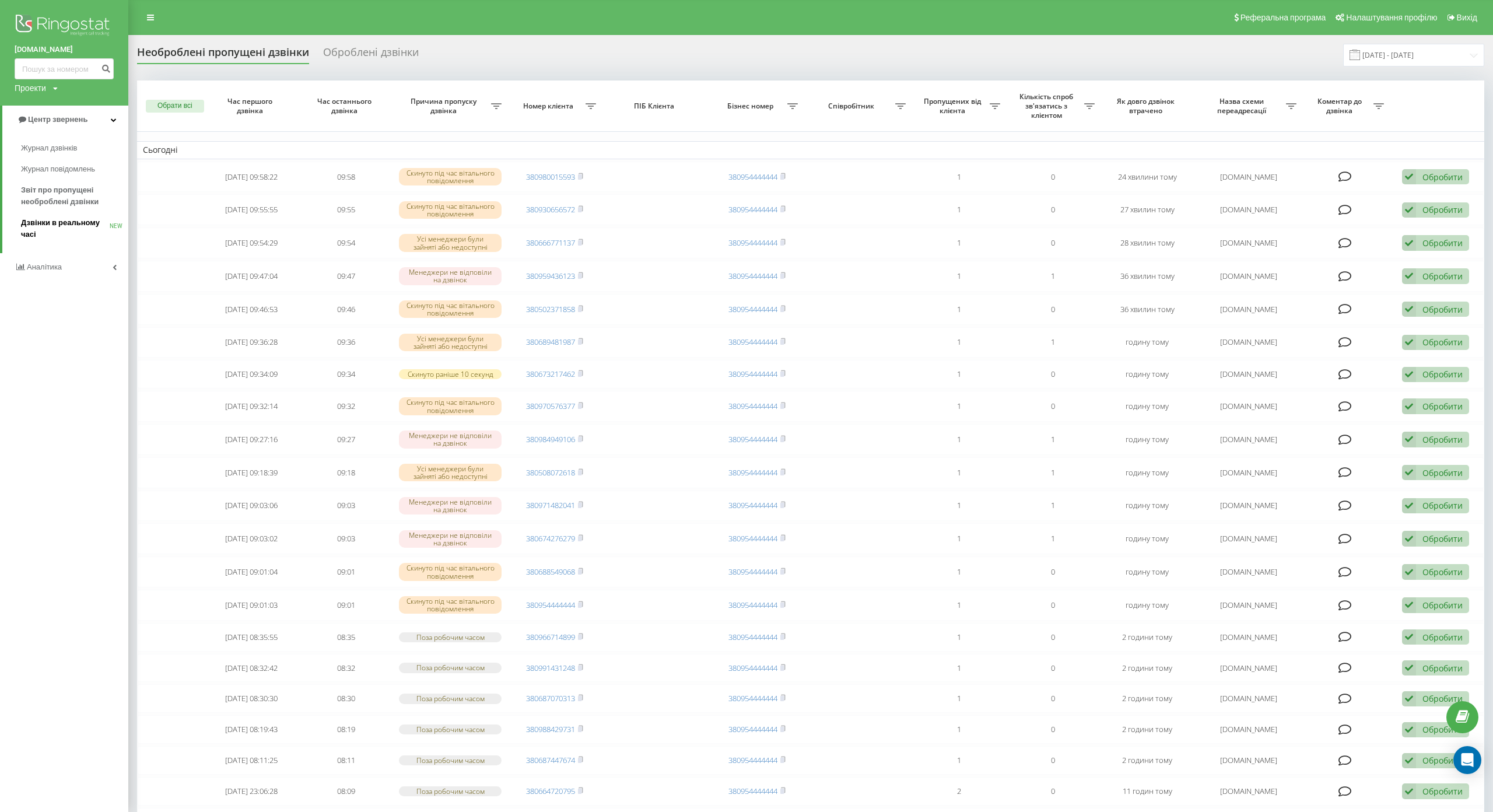
click at [74, 233] on span "Дзвінки в реальному часі" at bounding box center [65, 228] width 89 height 23
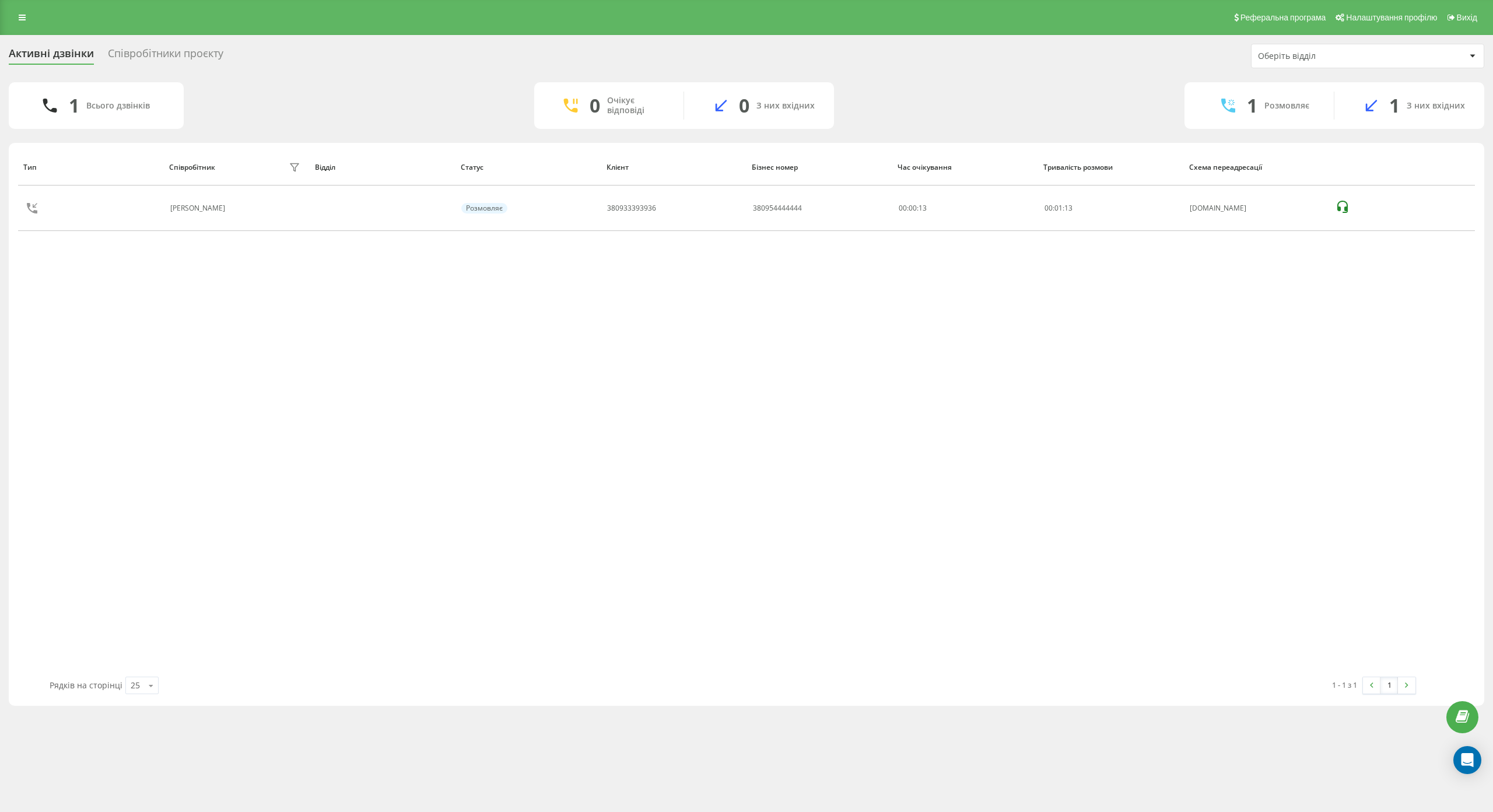
click at [9, 16] on div "Реферальна програма Налаштування профілю Вихід" at bounding box center [746, 17] width 1493 height 35
click at [17, 15] on link at bounding box center [22, 17] width 21 height 17
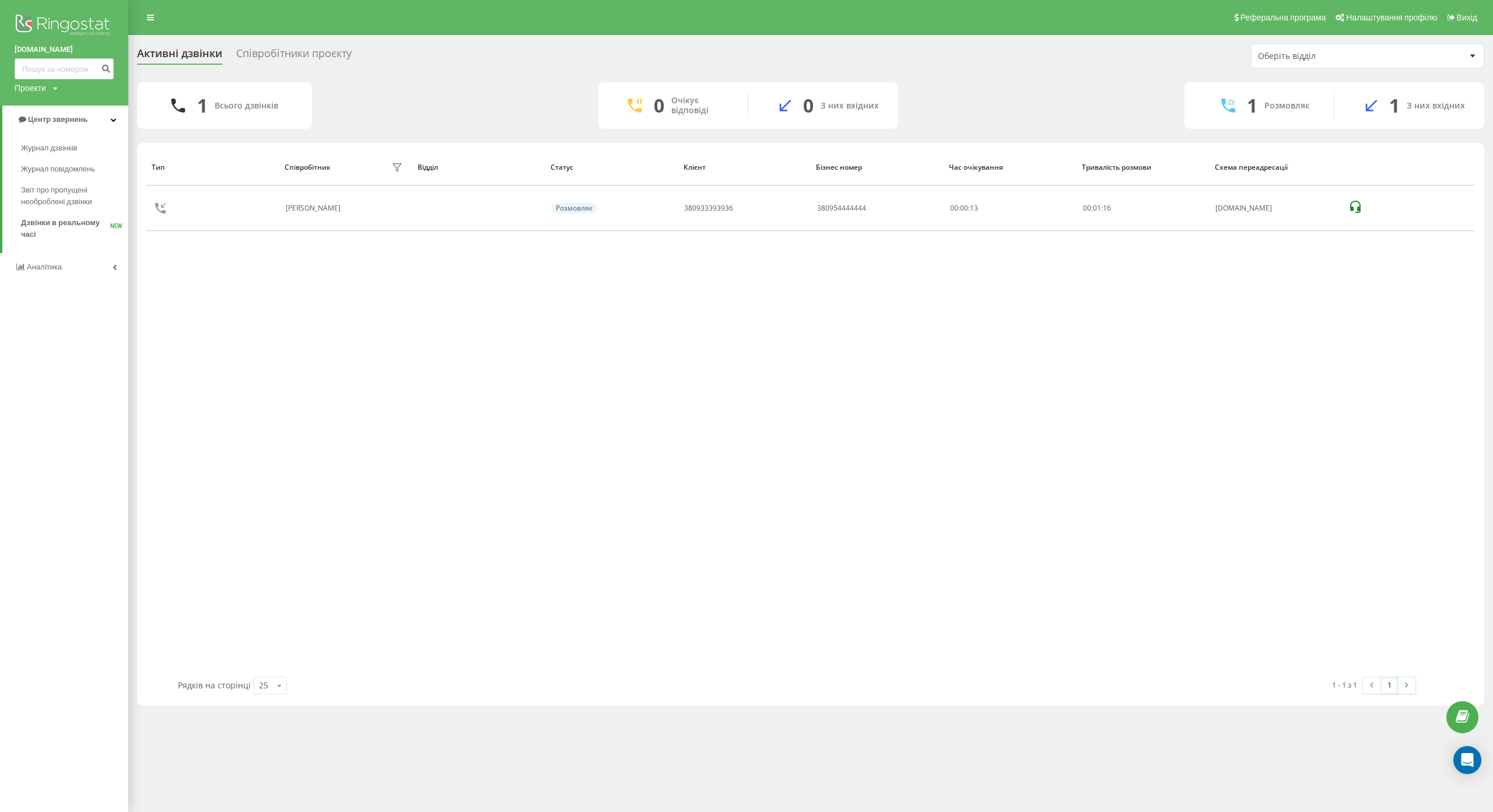
click at [286, 351] on div "Тип Співробітник фільтру Відділ Статус Клієнт Бізнес номер Час очікування Трива…" at bounding box center [811, 413] width 1329 height 528
click at [335, 50] on div "Співробітники проєкту" at bounding box center [293, 56] width 115 height 18
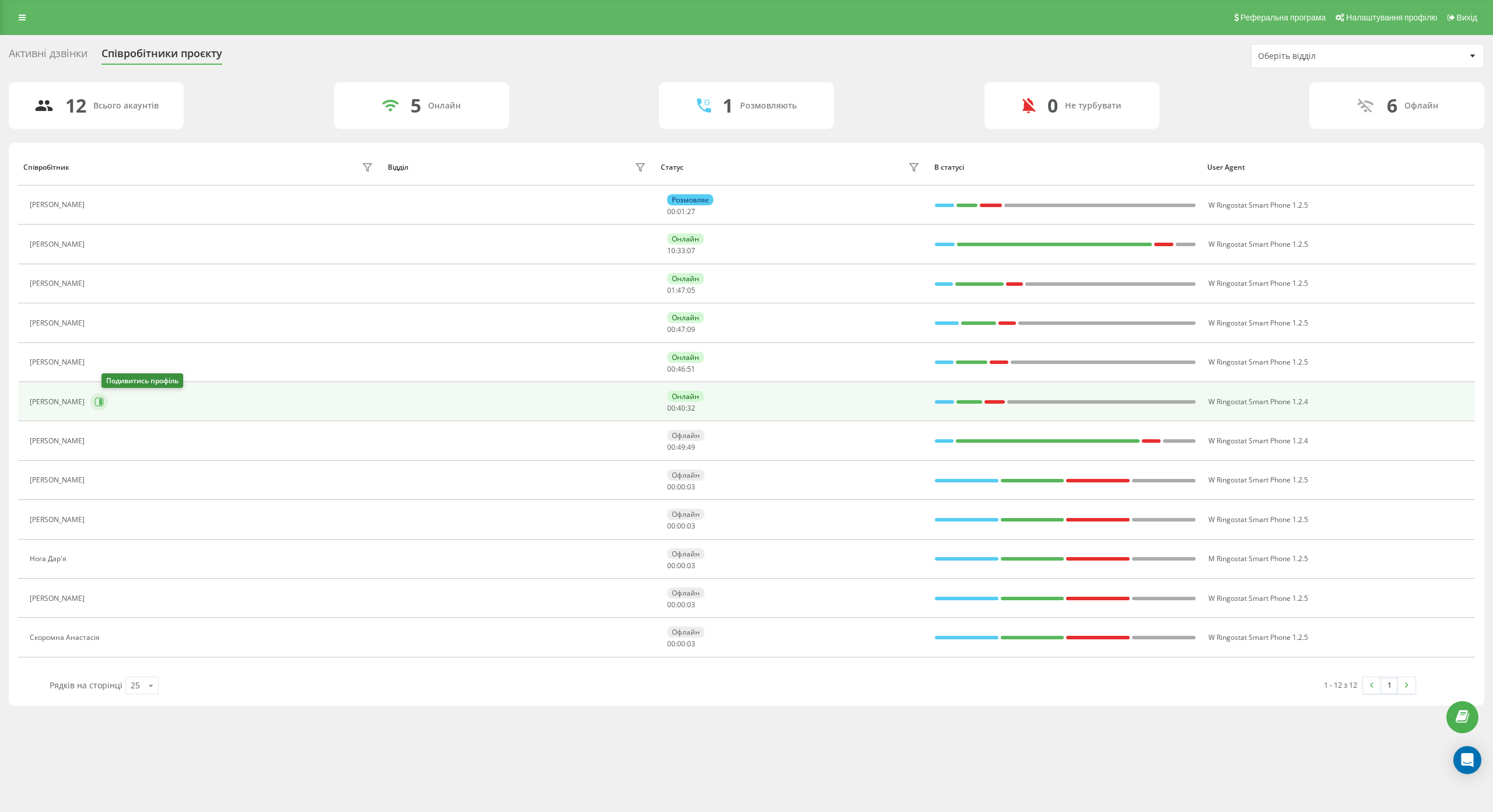
click at [108, 400] on button at bounding box center [99, 401] width 17 height 17
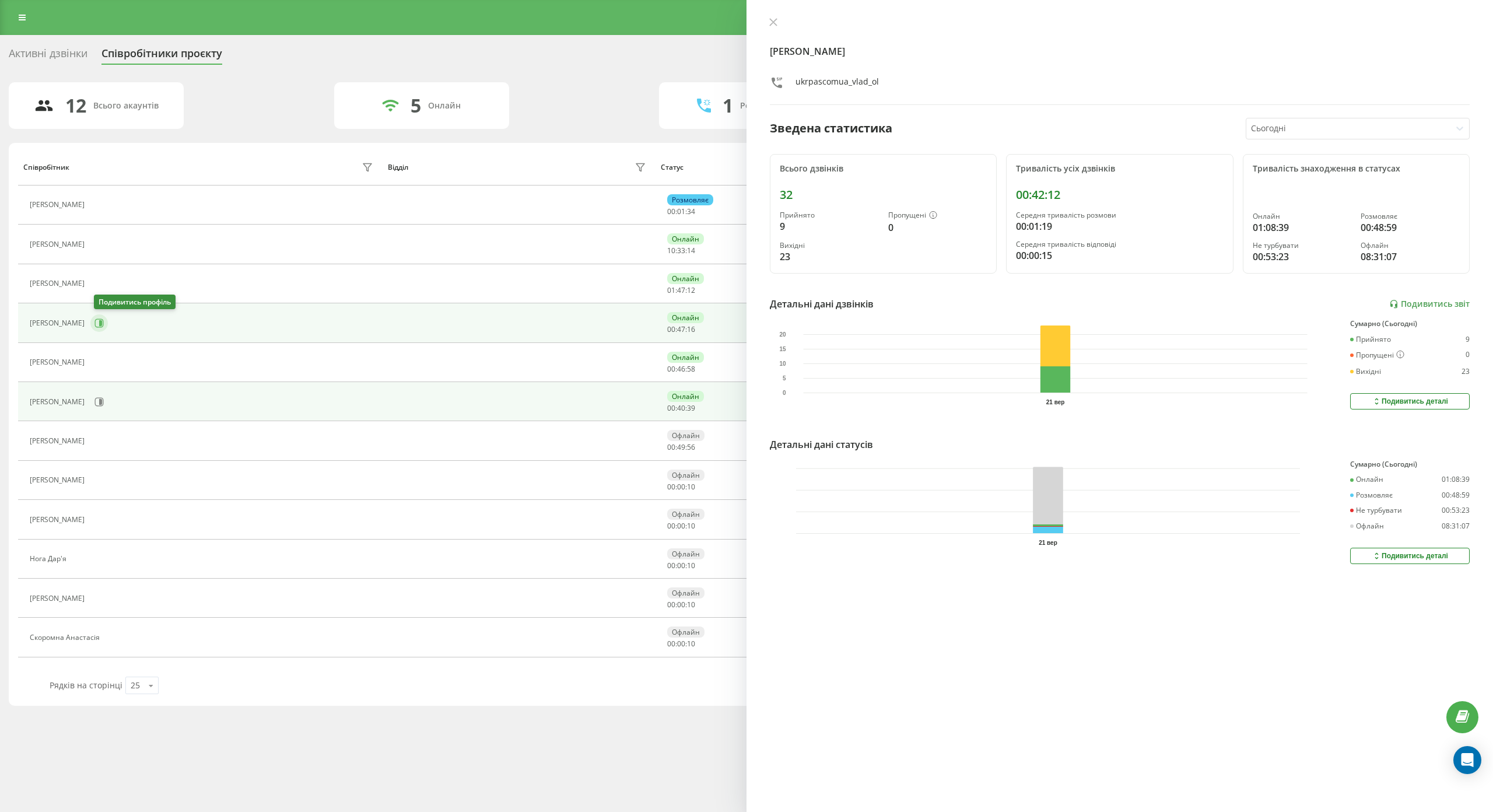
click at [101, 319] on icon at bounding box center [99, 323] width 9 height 9
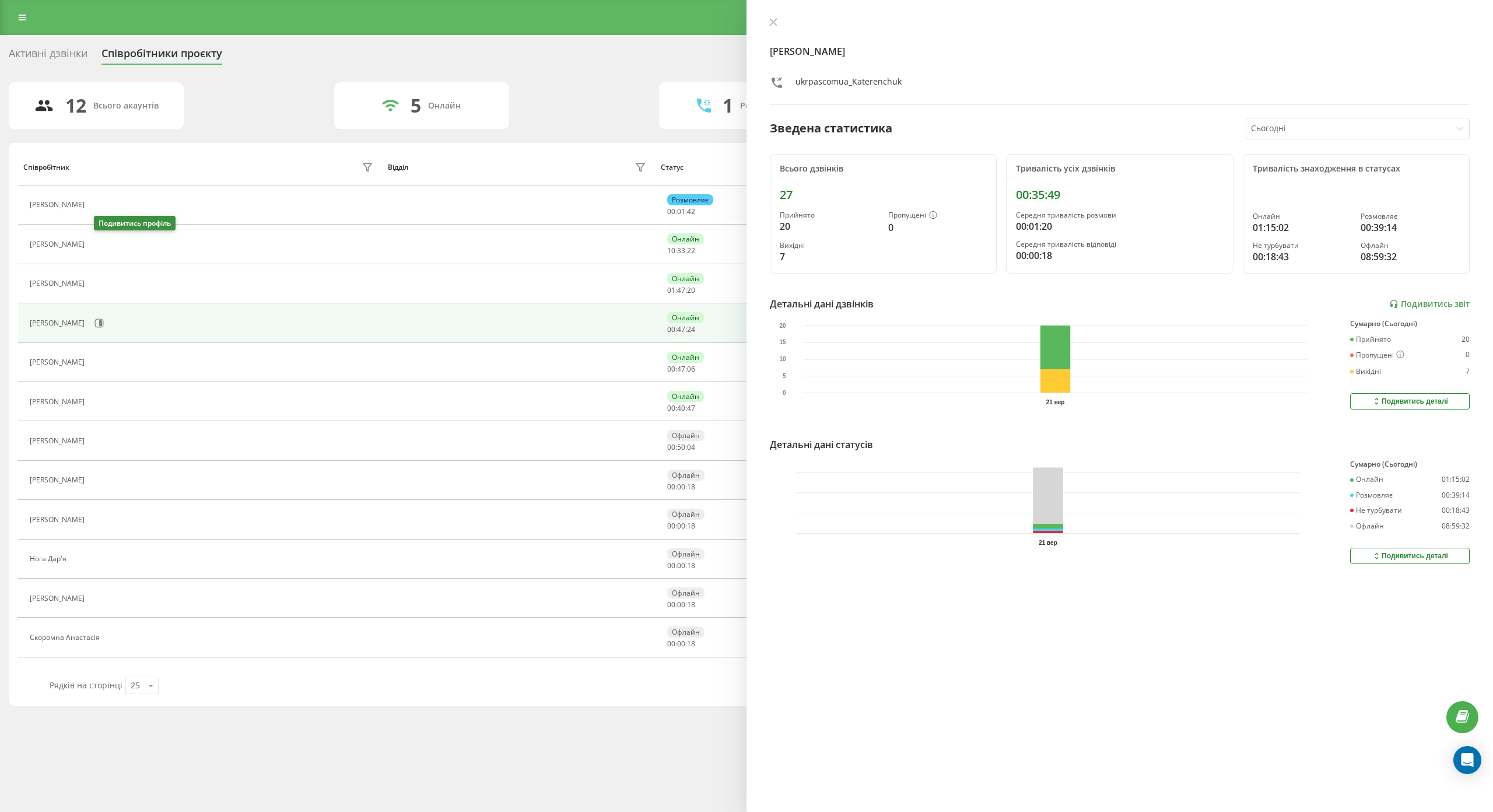
click at [104, 250] on button at bounding box center [97, 246] width 14 height 17
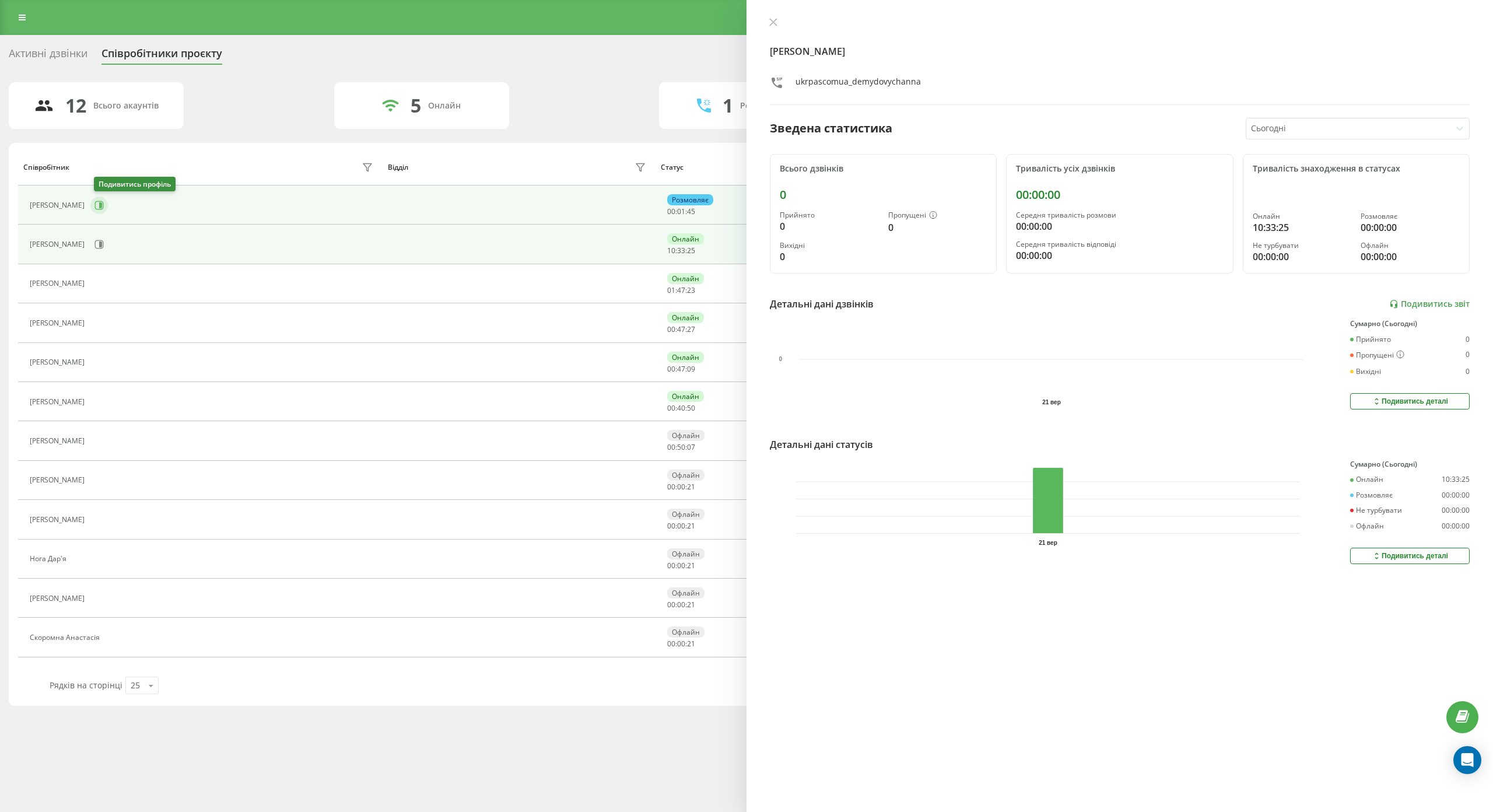
click at [104, 208] on icon at bounding box center [99, 204] width 9 height 9
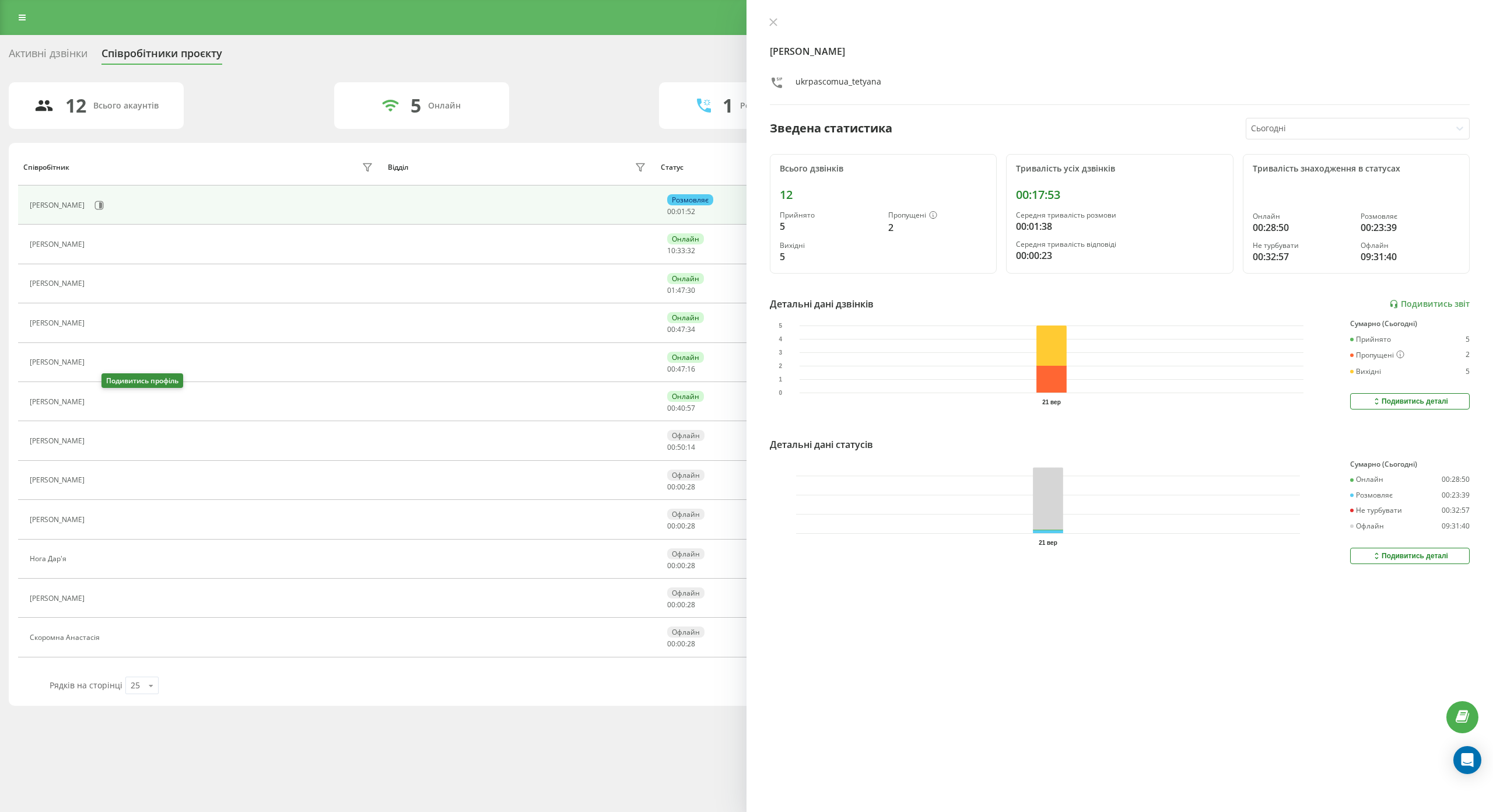
click at [102, 401] on icon at bounding box center [97, 401] width 9 height 9
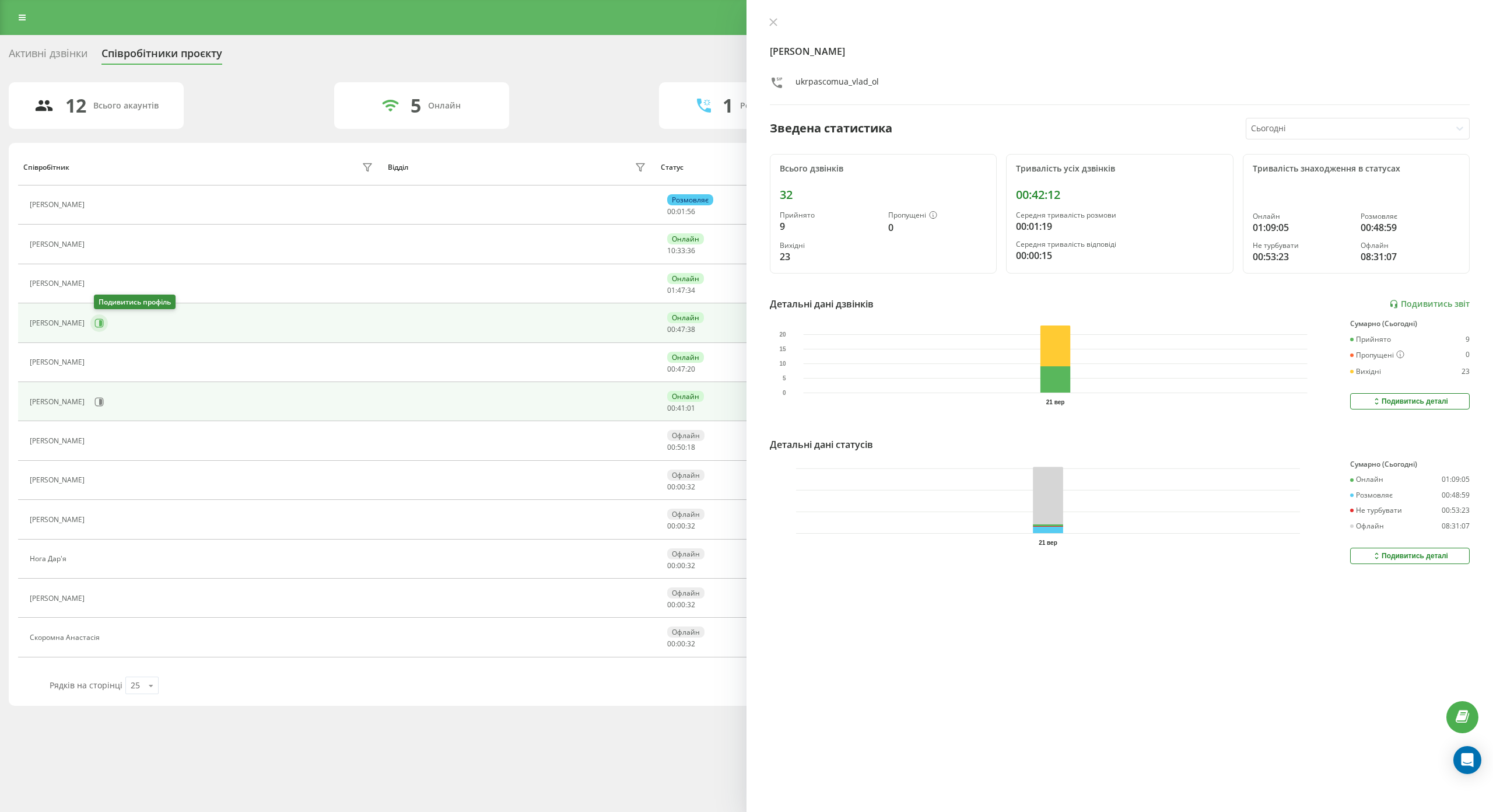
click at [108, 322] on button at bounding box center [99, 323] width 17 height 17
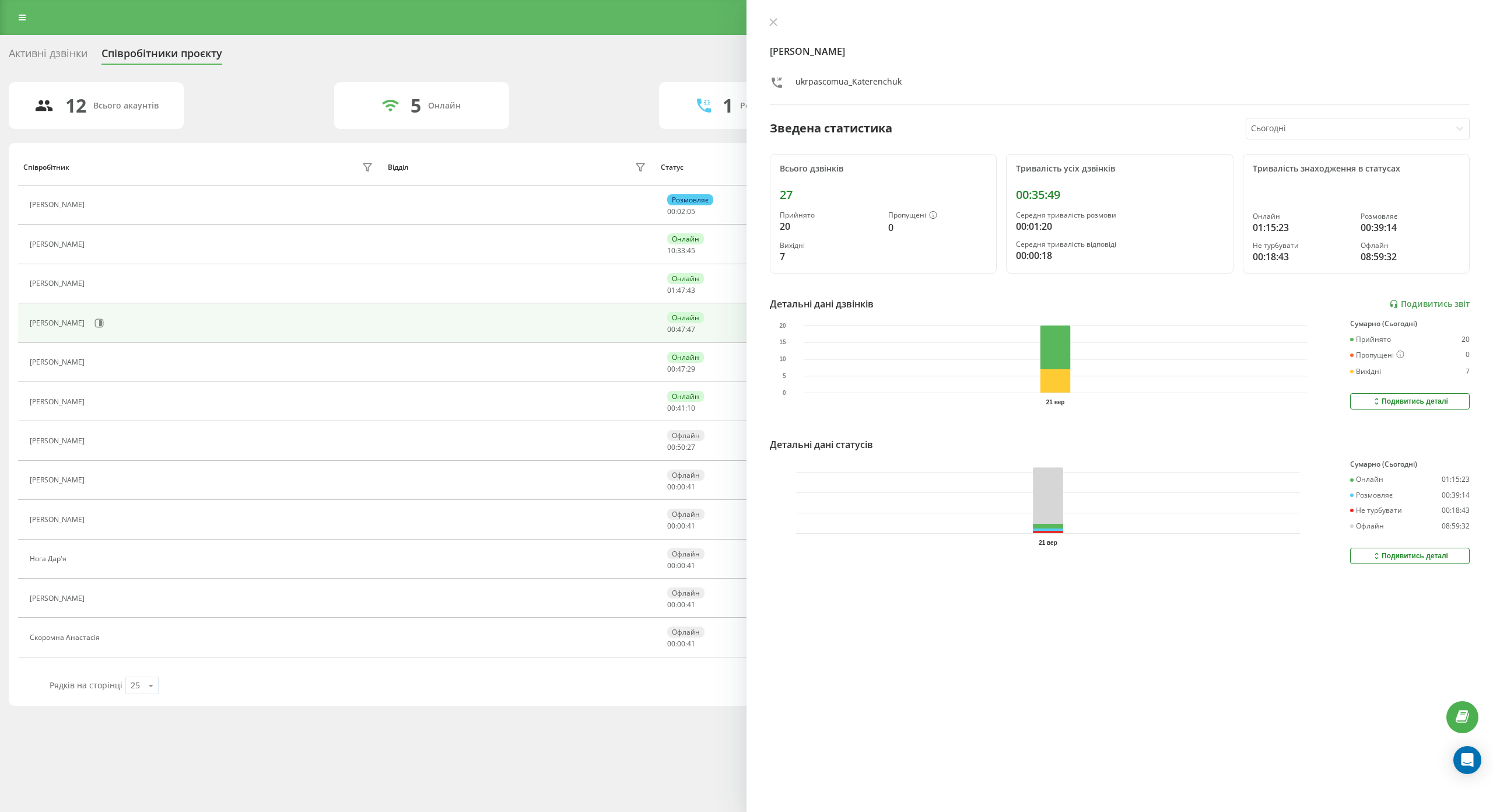
click at [77, 52] on div "Активні дзвінки" at bounding box center [48, 56] width 79 height 18
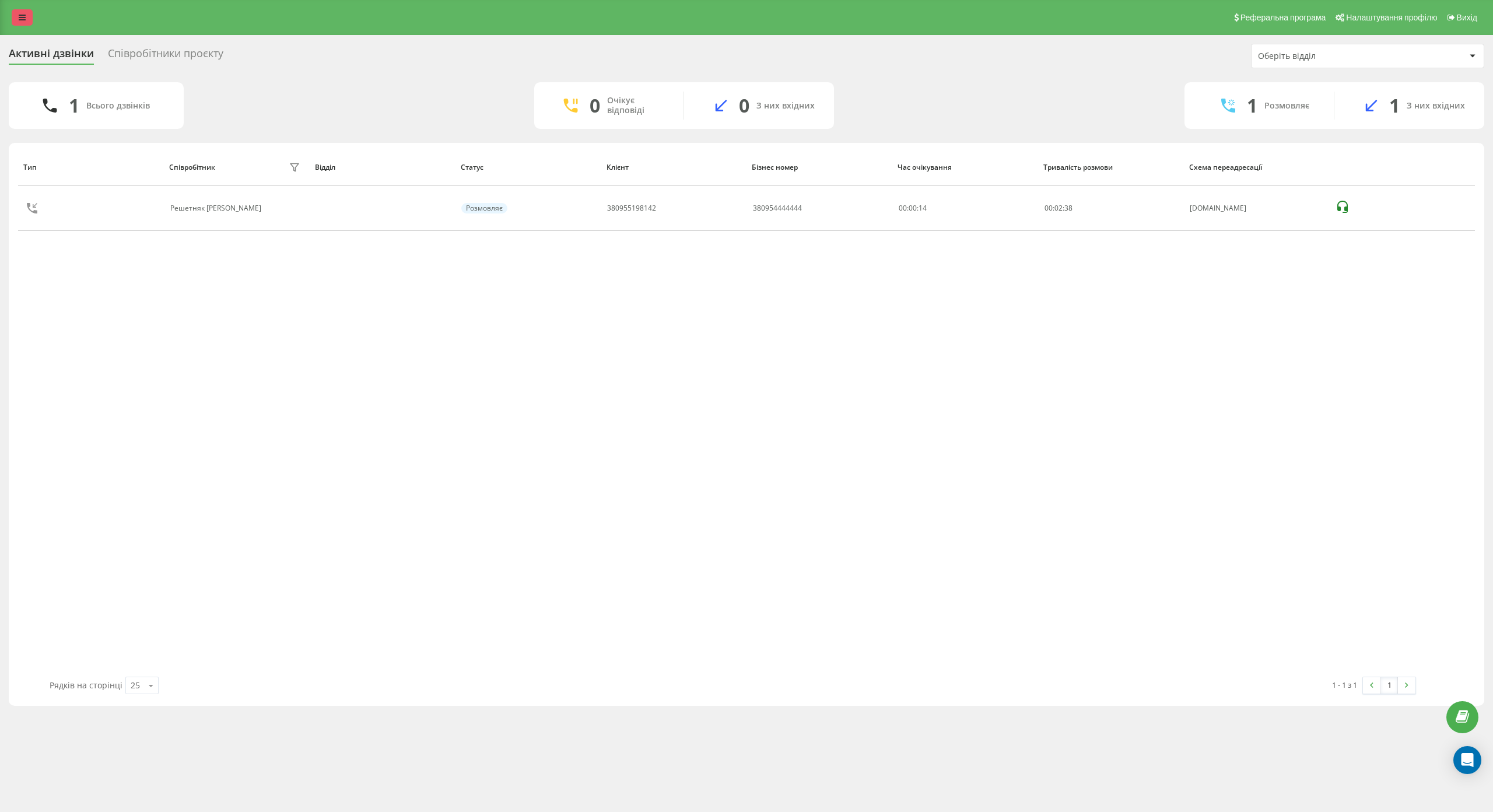
click at [21, 25] on link at bounding box center [22, 17] width 21 height 17
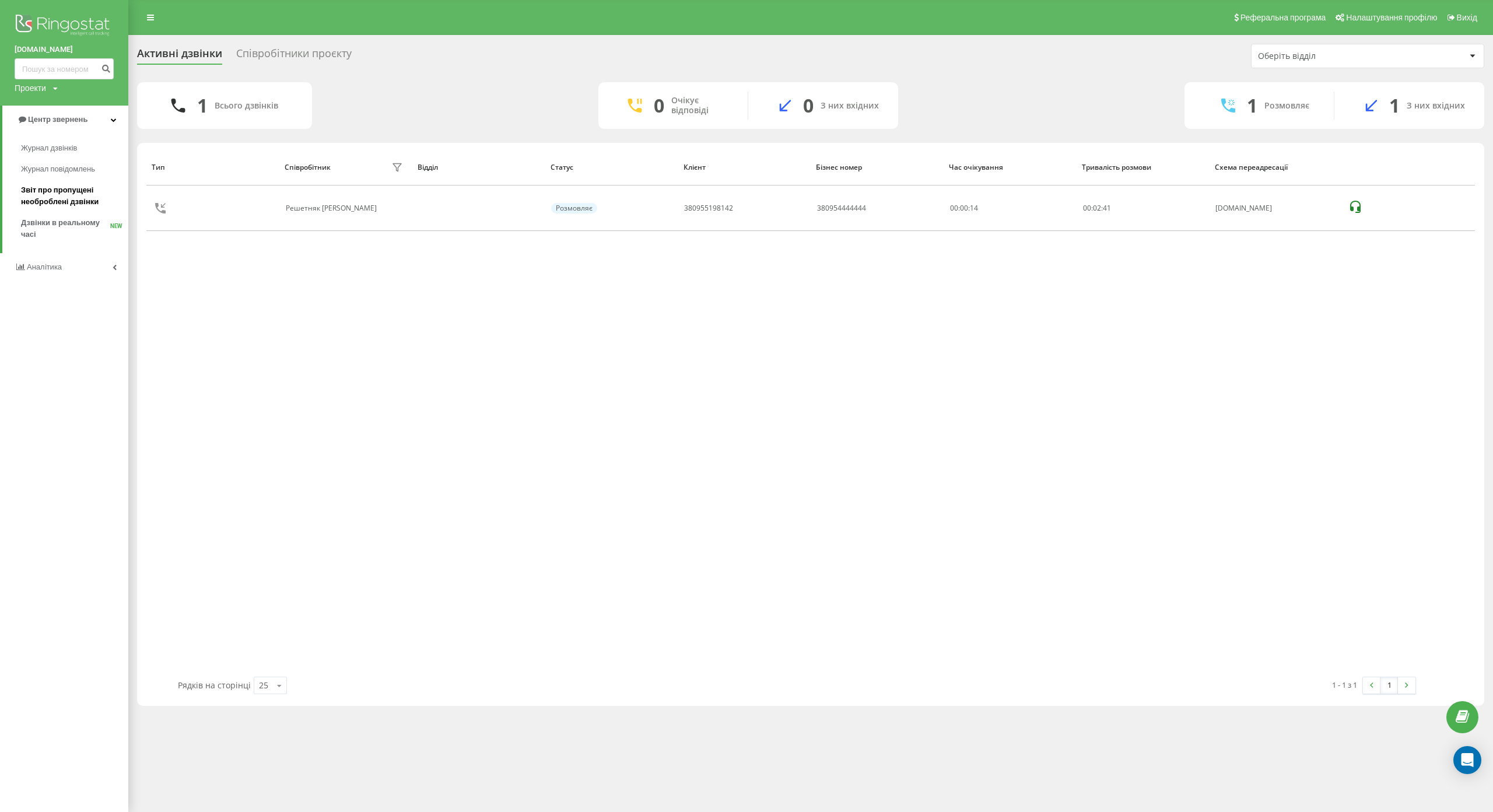
click at [59, 208] on span "Звіт про пропущені необроблені дзвінки" at bounding box center [71, 196] width 102 height 23
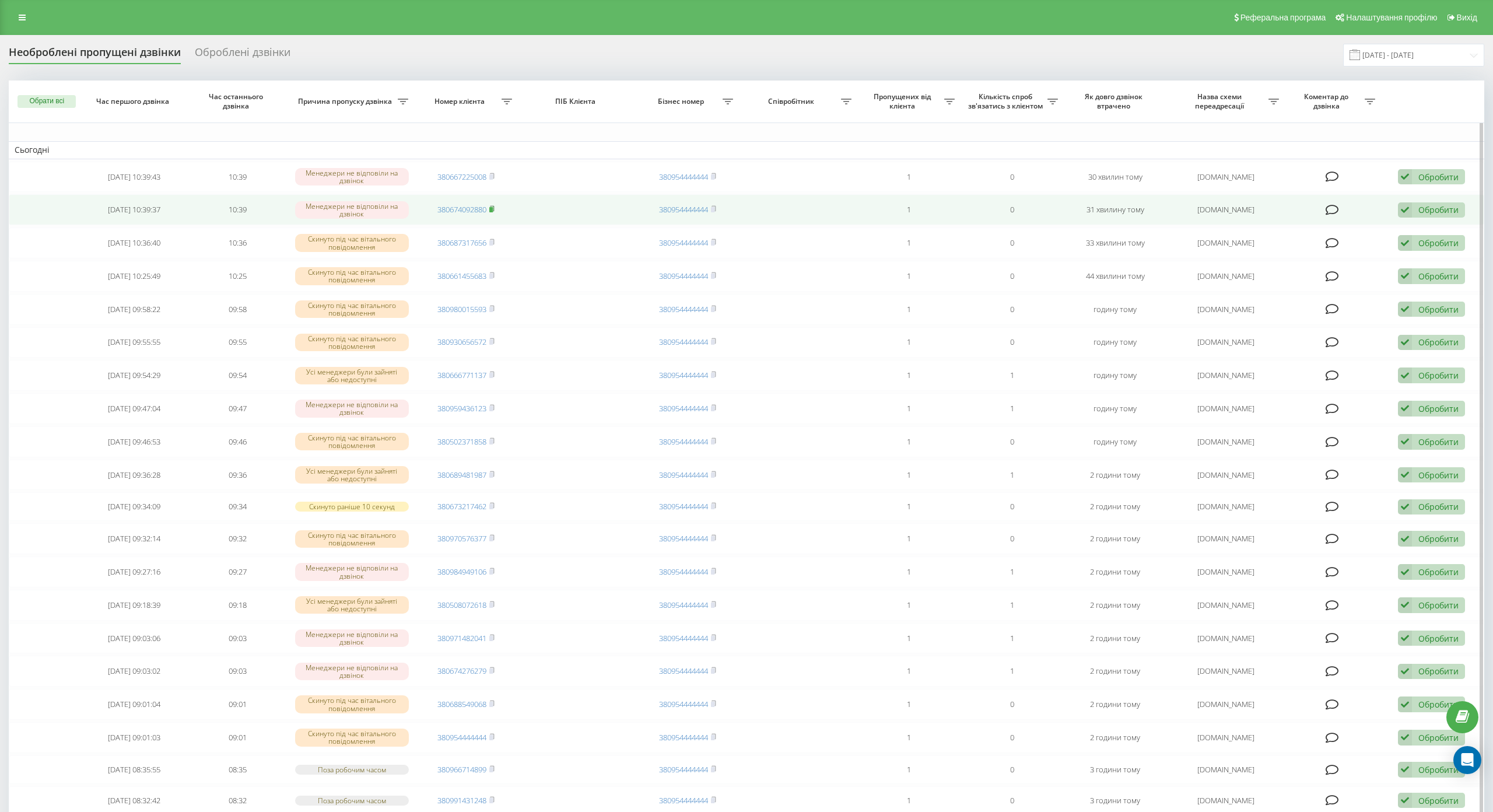
click at [490, 209] on rect at bounding box center [491, 209] width 3 height 5
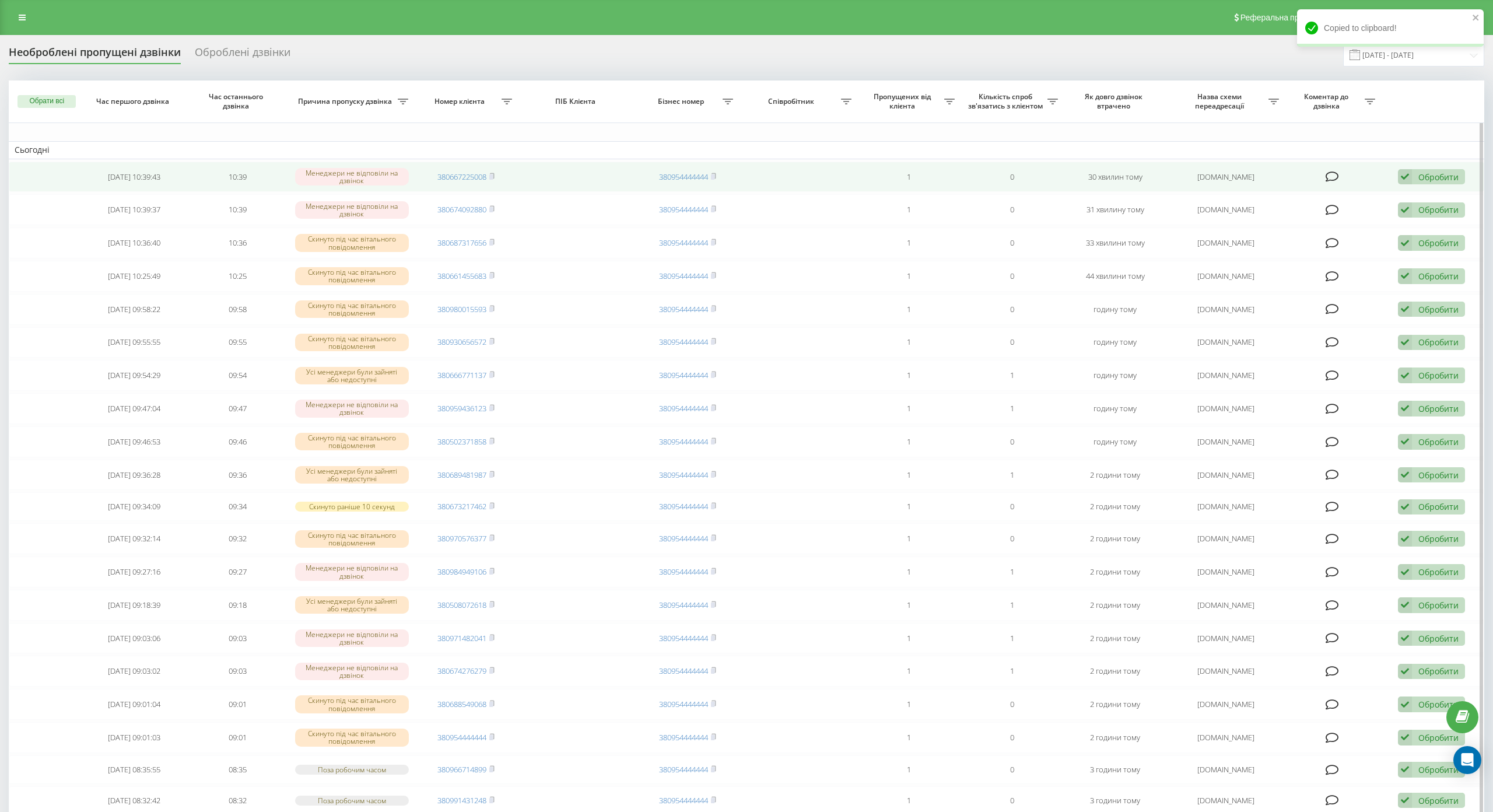
click at [496, 175] on td "380667225008" at bounding box center [466, 176] width 104 height 31
click at [489, 174] on icon at bounding box center [492, 176] width 5 height 7
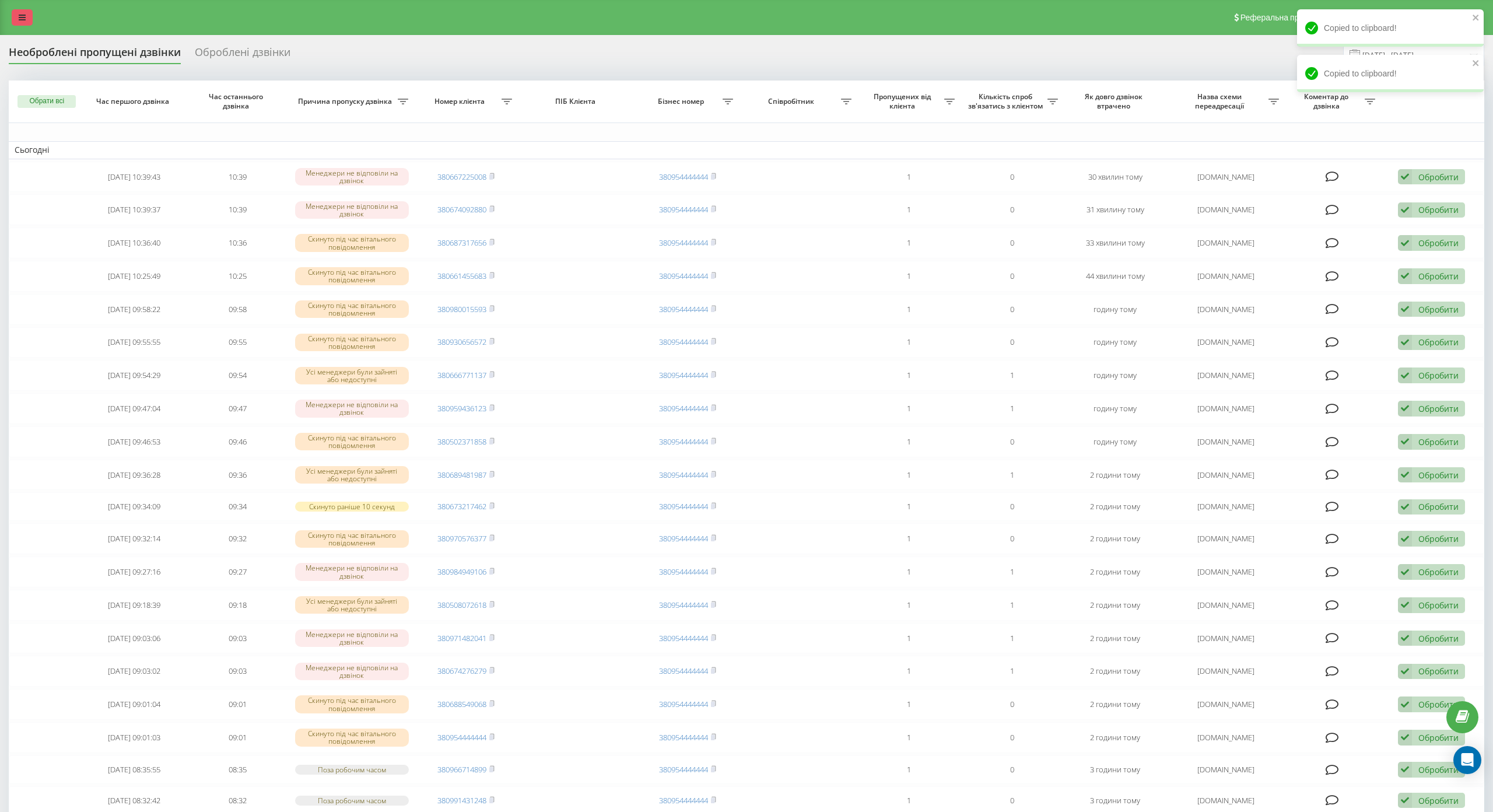
click at [19, 17] on icon at bounding box center [22, 17] width 7 height 8
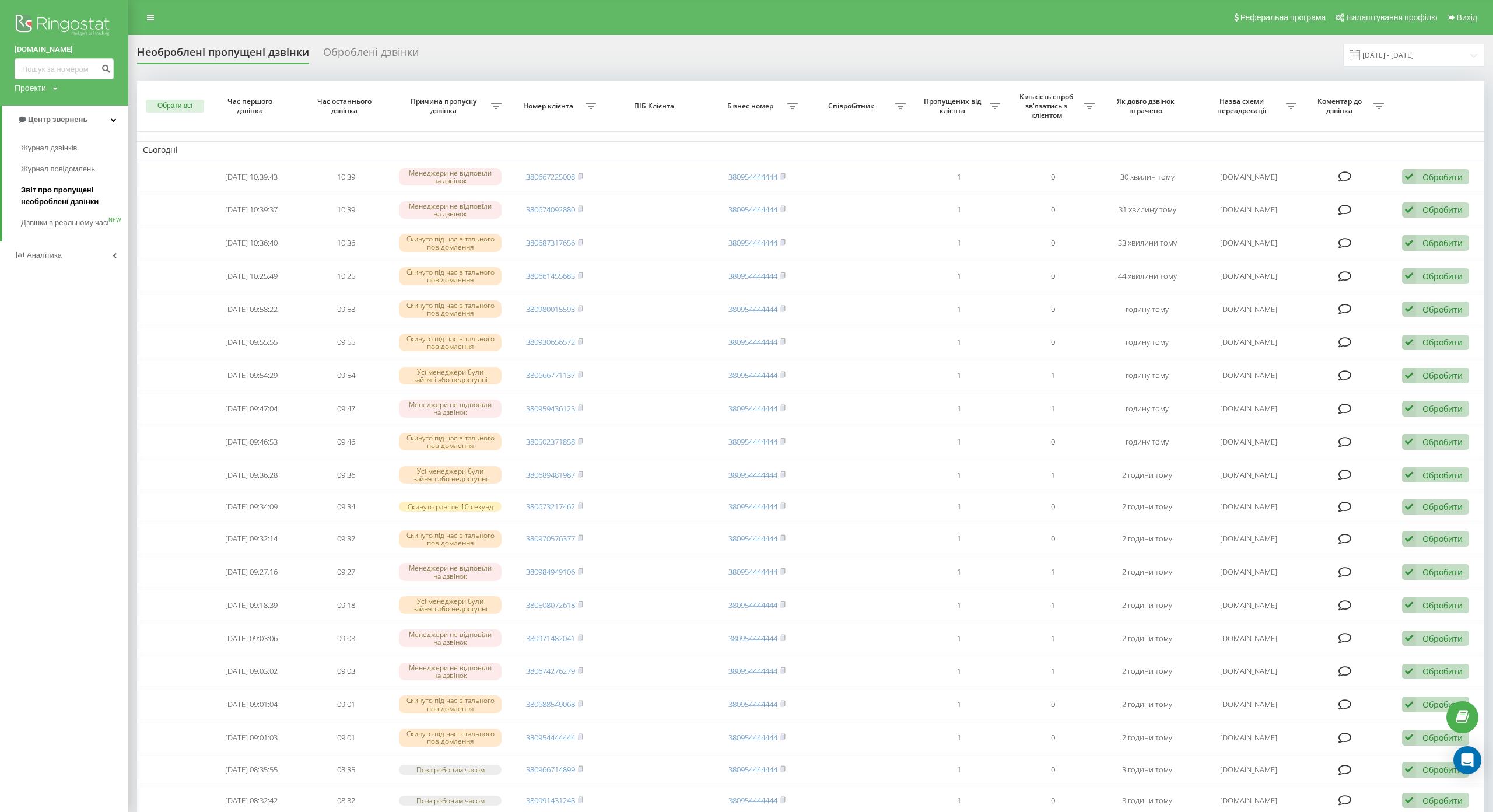
click at [63, 193] on span "Звіт про пропущені необроблені дзвінки" at bounding box center [71, 196] width 102 height 23
